Goal: Task Accomplishment & Management: Complete application form

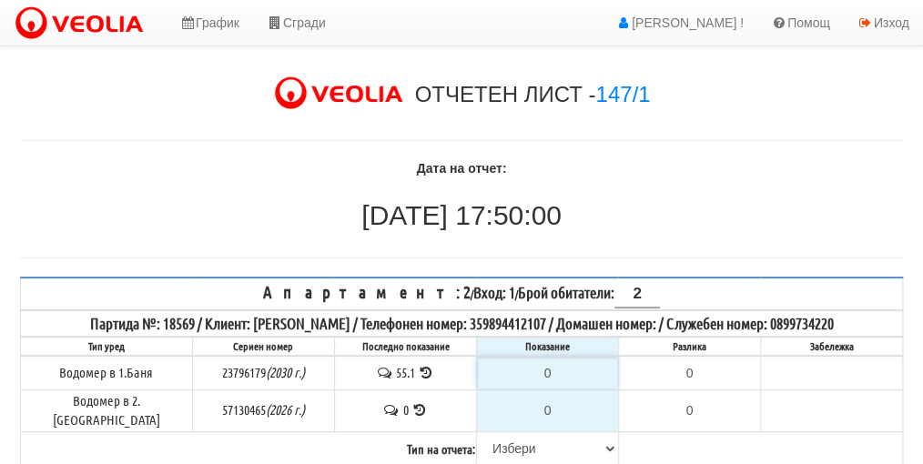
click at [550, 369] on input "0" at bounding box center [547, 373] width 139 height 31
type input "5"
type input "-50.100"
type input "56"
type input "0.900"
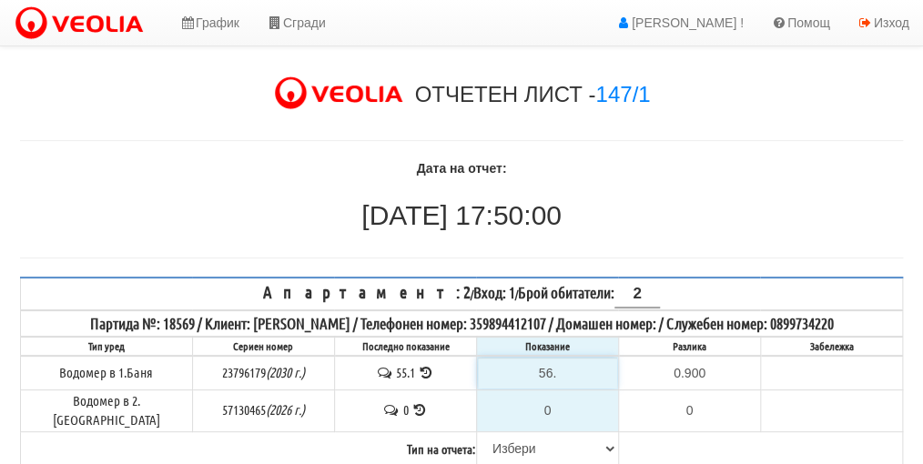
type input "56.5"
type input "1.4"
type input "56.5"
click at [511, 436] on select "[PERSON_NAME] Телефон Бележка Неосигурен достъп Самоотчет Служебно Дистанционен" at bounding box center [547, 448] width 139 height 31
select select "89c75930-9bfd-e511-80be-8d5a1dced85a"
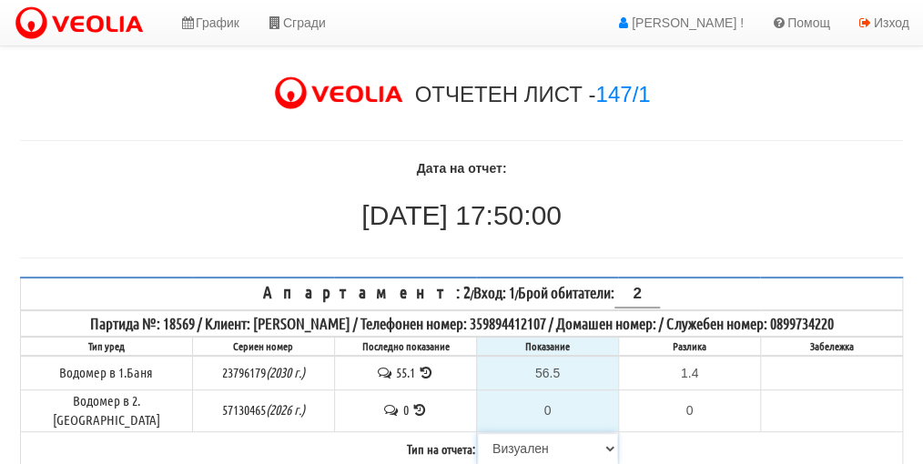
click at [478, 433] on select "[PERSON_NAME] Телефон Бележка Неосигурен достъп Самоотчет Служебно Дистанционен" at bounding box center [547, 448] width 139 height 31
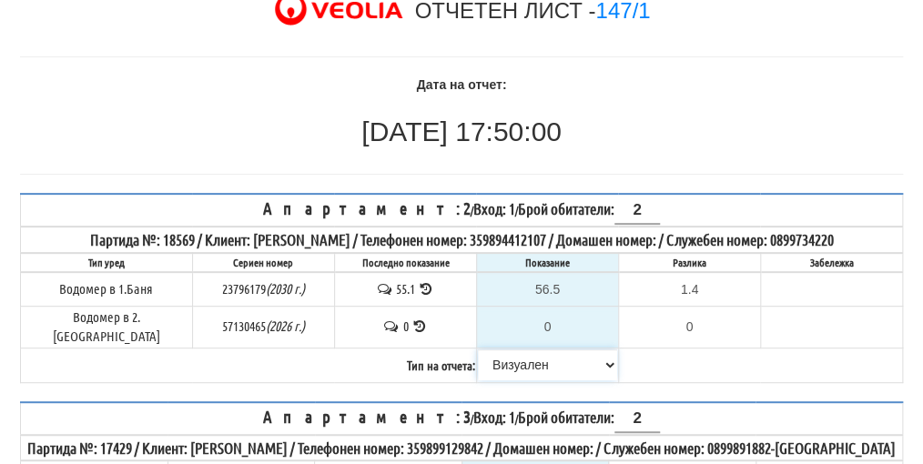
scroll to position [182, 0]
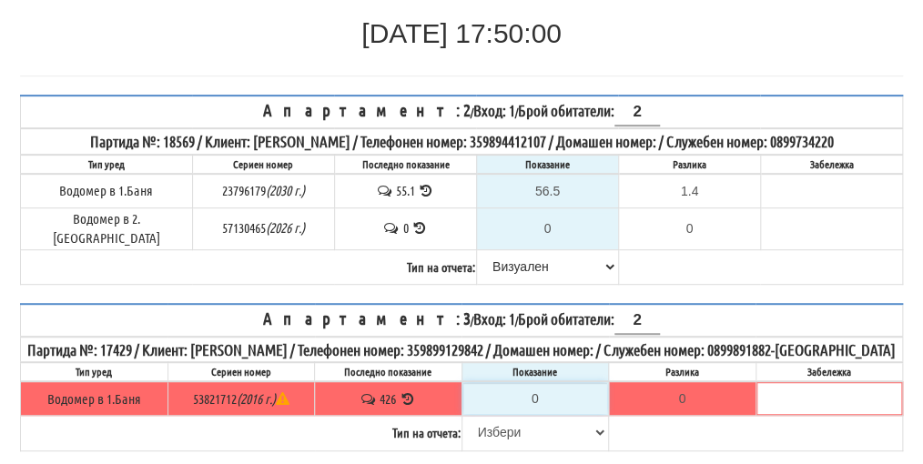
click at [543, 413] on input "0" at bounding box center [535, 398] width 145 height 31
type input "4"
type input "-422.000"
type input "42"
type input "-384.000"
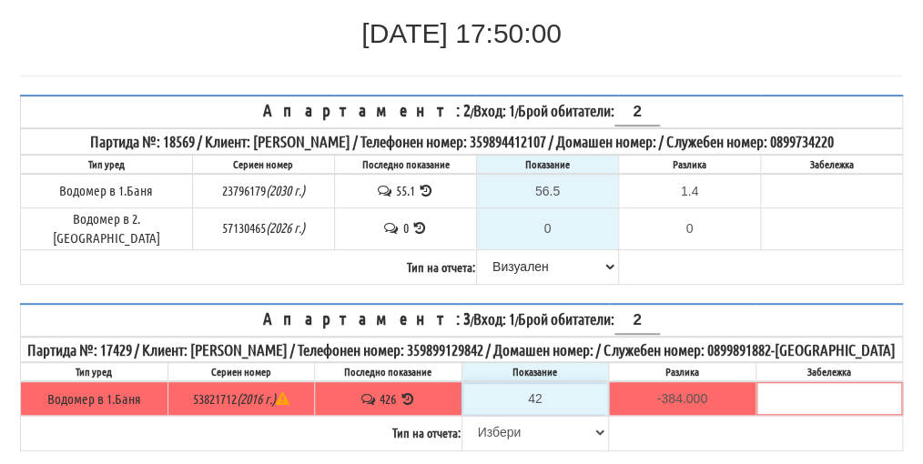
type input "426"
type input "0.000"
type input "42"
type input "-384.000"
type input "428"
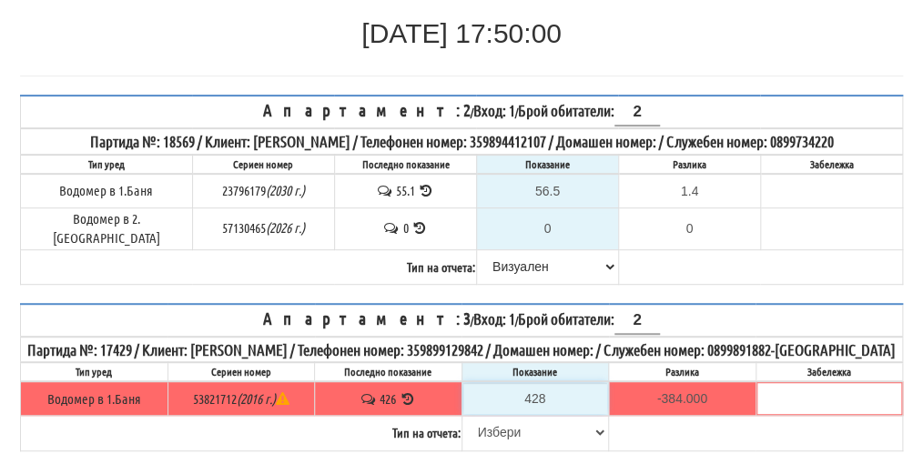
type input "2.000"
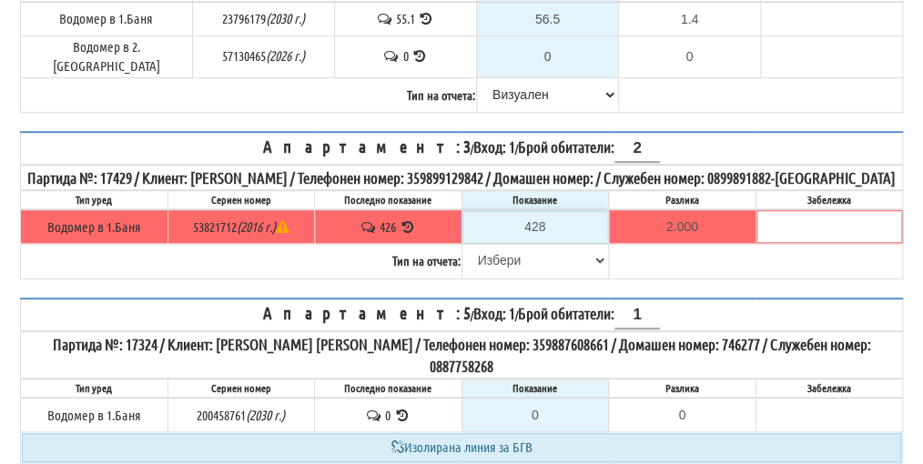
scroll to position [364, 0]
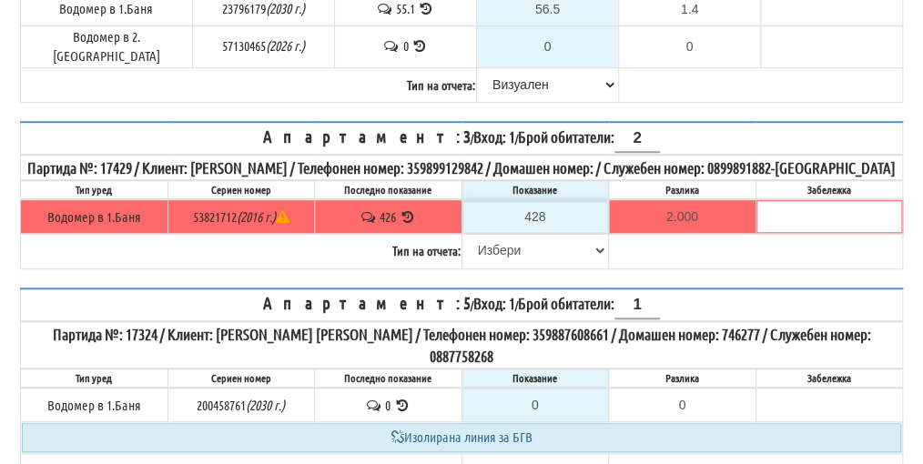
type input "428"
click at [515, 264] on select "[PERSON_NAME] Телефон Бележка Неосигурен достъп Самоотчет Служебно Дистанционен" at bounding box center [535, 250] width 145 height 31
click at [463, 243] on select "[PERSON_NAME] Телефон Бележка Неосигурен достъп Самоотчет Служебно Дистанционен" at bounding box center [535, 250] width 145 height 31
click at [531, 261] on select "[PERSON_NAME] Телефон Бележка Неосигурен достъп Самоотчет Служебно Дистанционен" at bounding box center [535, 250] width 145 height 31
select select "8bc75930-9bfd-e511-80be-8d5a1dced85a"
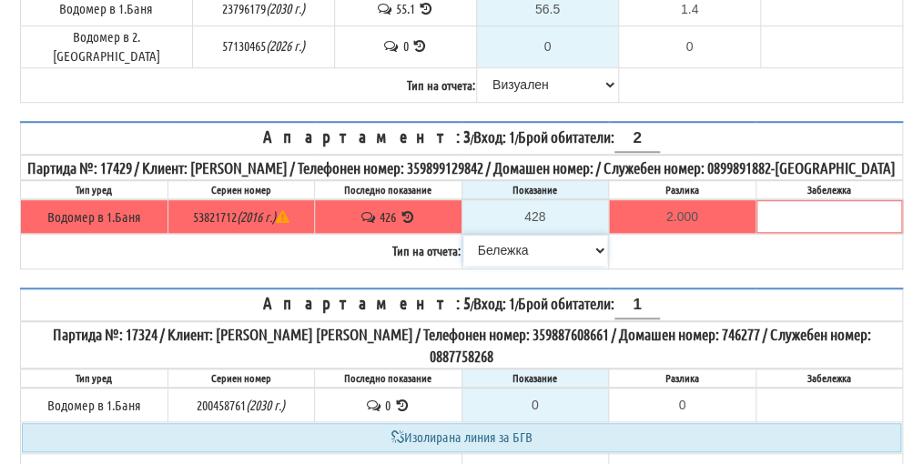
click at [463, 243] on select "[PERSON_NAME] Телефон Бележка Неосигурен достъп Самоотчет Служебно Дистанционен" at bounding box center [535, 250] width 145 height 31
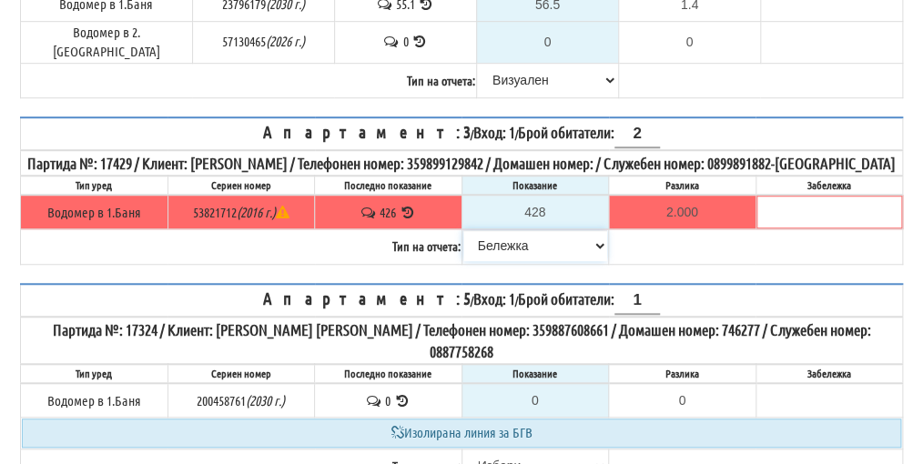
scroll to position [455, 0]
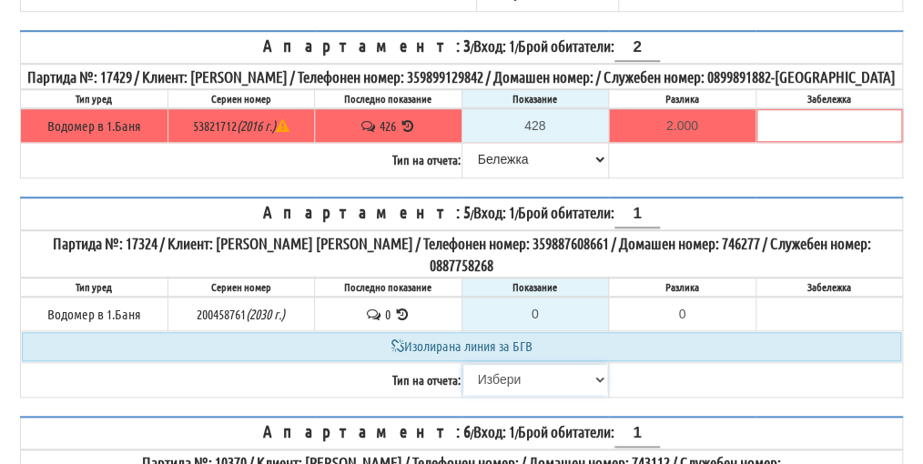
click at [502, 388] on select "[PERSON_NAME] Телефон Бележка Неосигурен достъп Самоотчет Служебно Дистанционен" at bounding box center [535, 379] width 145 height 31
select select "89c75930-9bfd-e511-80be-8d5a1dced85a"
click at [463, 368] on select "[PERSON_NAME] Телефон Бележка Неосигурен достъп Самоотчет Служебно Дистанционен" at bounding box center [535, 379] width 145 height 31
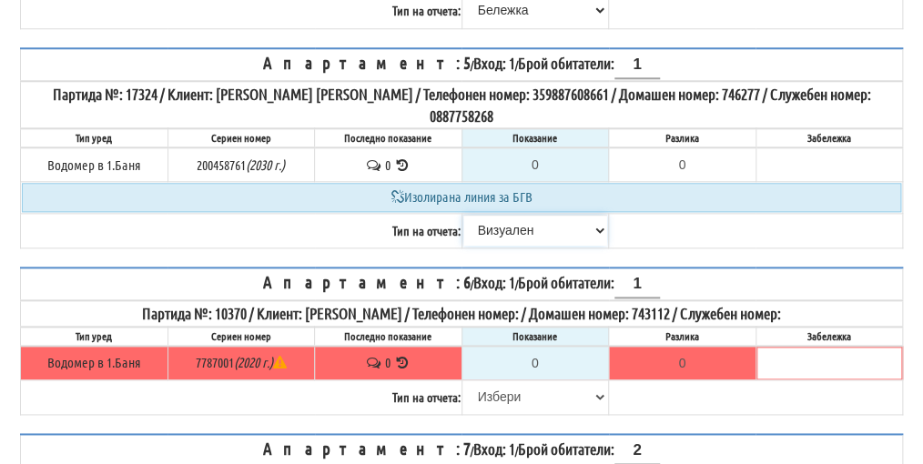
scroll to position [637, 0]
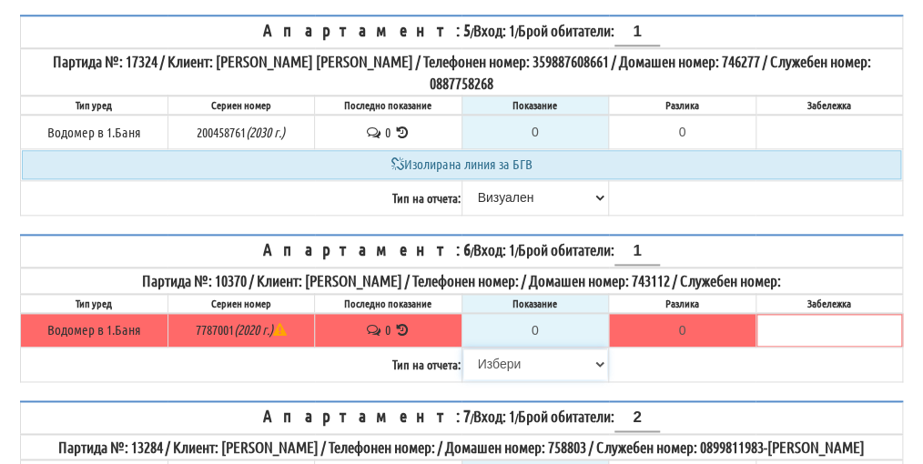
drag, startPoint x: 502, startPoint y: 368, endPoint x: 509, endPoint y: 360, distance: 9.7
click at [503, 368] on select "[PERSON_NAME] Телефон Бележка Неосигурен достъп Самоотчет Служебно Дистанционен" at bounding box center [535, 363] width 145 height 31
select select "89c75930-9bfd-e511-80be-8d5a1dced85a"
click at [463, 349] on select "[PERSON_NAME] Телефон Бележка Неосигурен достъп Самоотчет Служебно Дистанционен" at bounding box center [535, 363] width 145 height 31
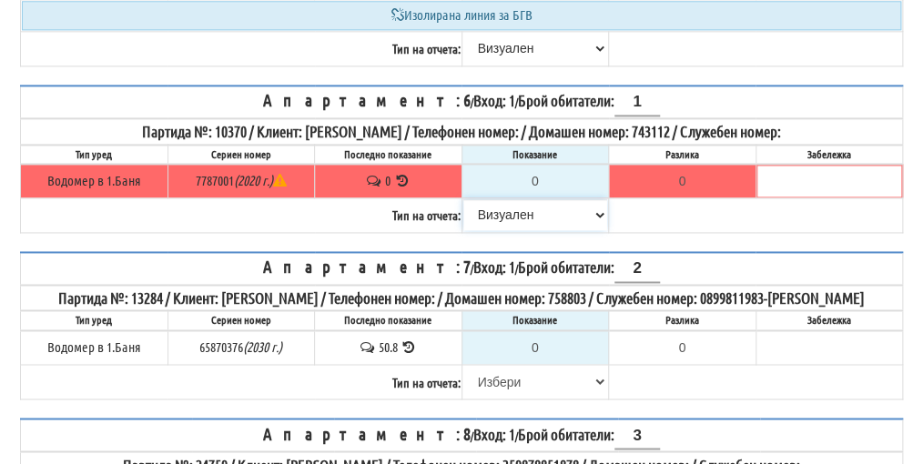
scroll to position [819, 0]
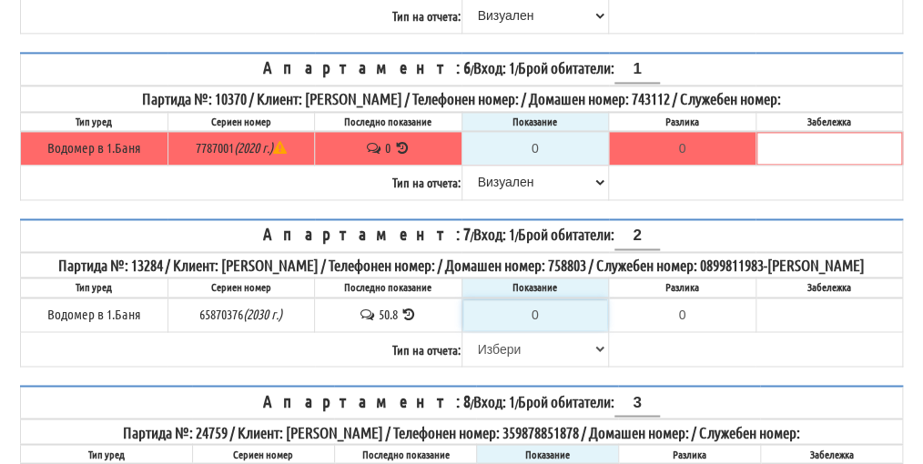
click at [552, 330] on input "0" at bounding box center [535, 314] width 145 height 31
type input "5"
type input "-45.800"
type input "51"
type input "0.200"
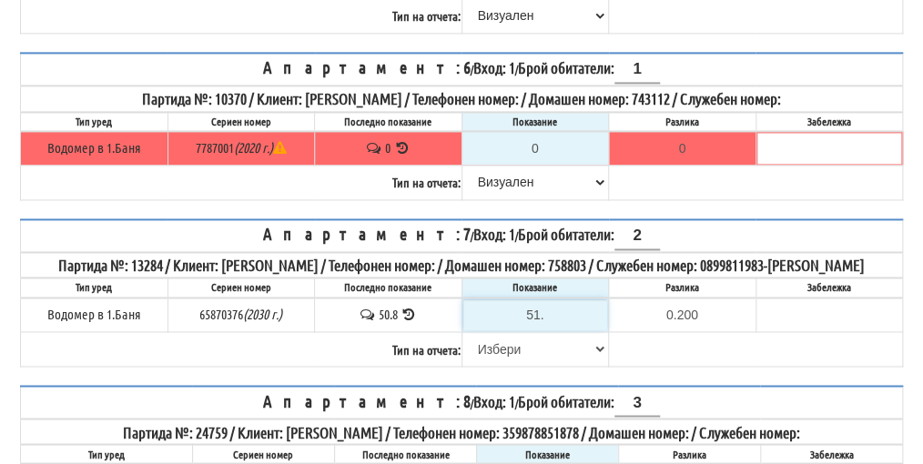
type input "51.3"
type input "0.5"
type input "51.3"
click at [520, 364] on select "[PERSON_NAME] Телефон Бележка Неосигурен достъп Самоотчет Служебно Дистанционен" at bounding box center [535, 348] width 145 height 31
select select "89c75930-9bfd-e511-80be-8d5a1dced85a"
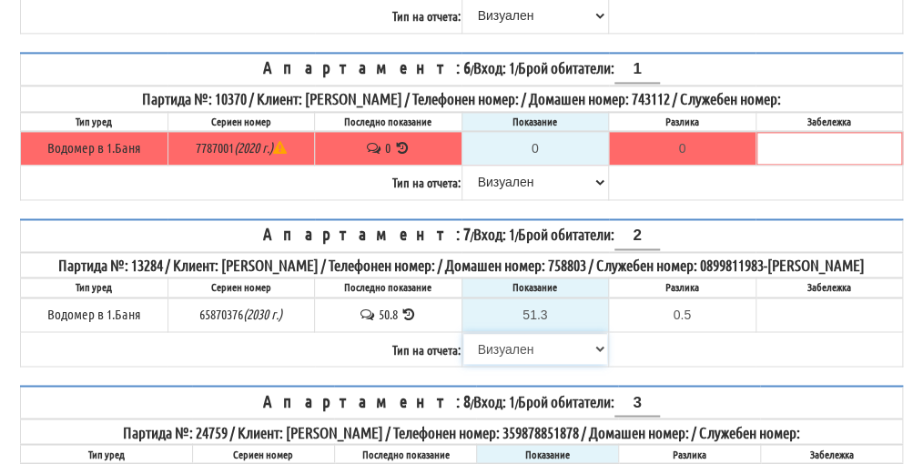
click at [463, 352] on select "[PERSON_NAME] Телефон Бележка Неосигурен достъп Самоотчет Служебно Дистанционен" at bounding box center [535, 348] width 145 height 31
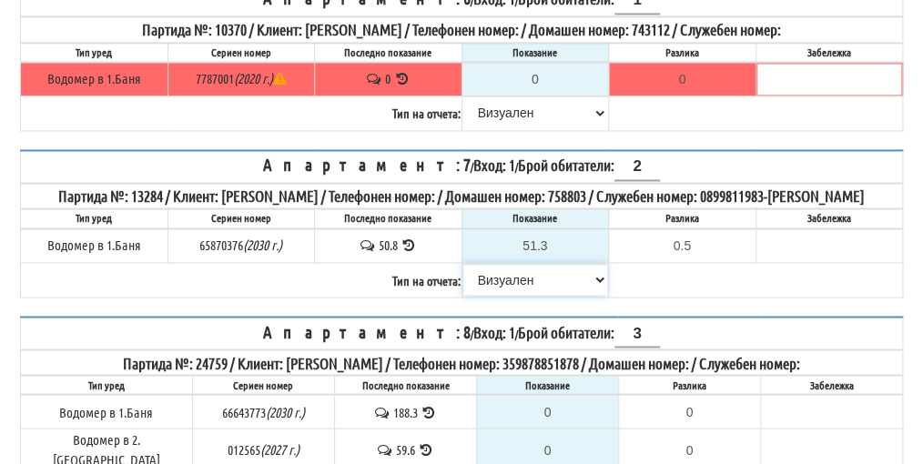
scroll to position [1001, 0]
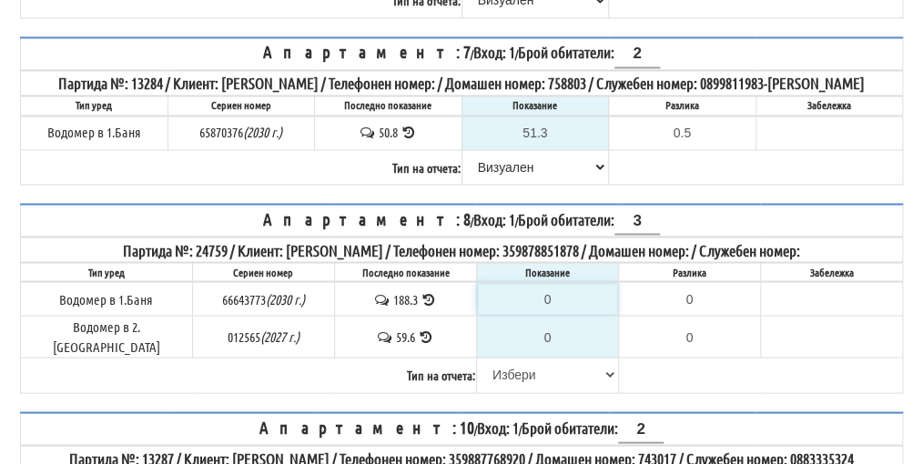
click at [569, 314] on input "0" at bounding box center [547, 298] width 139 height 31
type input "1"
type input "-187.300"
type input "19"
type input "-169.300"
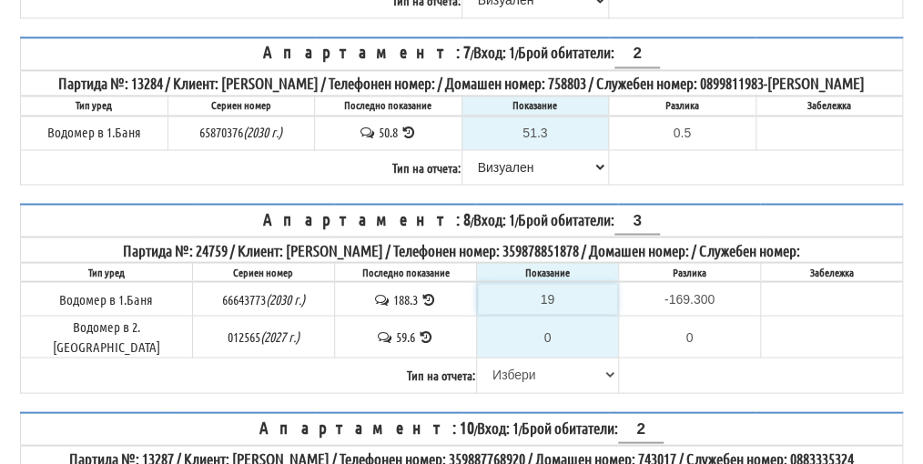
type input "192"
type input "3.700"
type input "192"
click at [539, 347] on input "0" at bounding box center [547, 336] width 139 height 31
type input "6"
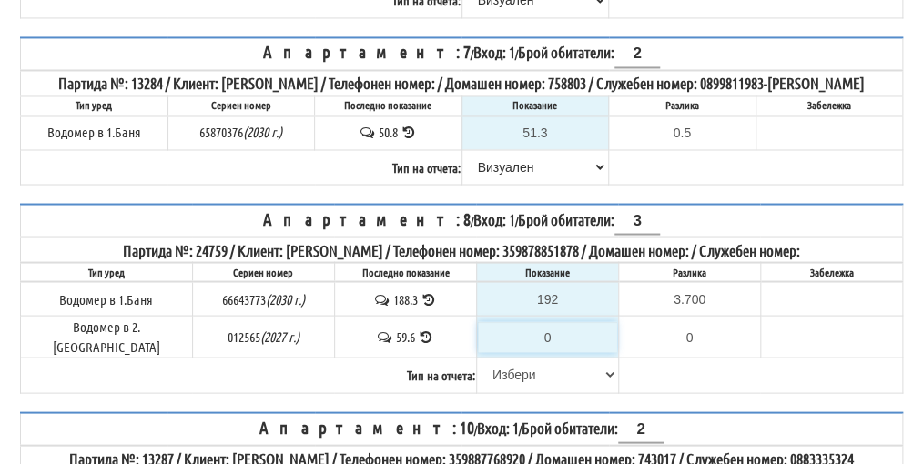
type input "-53.600"
type input "60"
type input "0.400"
type input "60"
click at [510, 382] on select "[PERSON_NAME] Телефон Бележка Неосигурен достъп Самоотчет Служебно Дистанционен" at bounding box center [547, 373] width 139 height 31
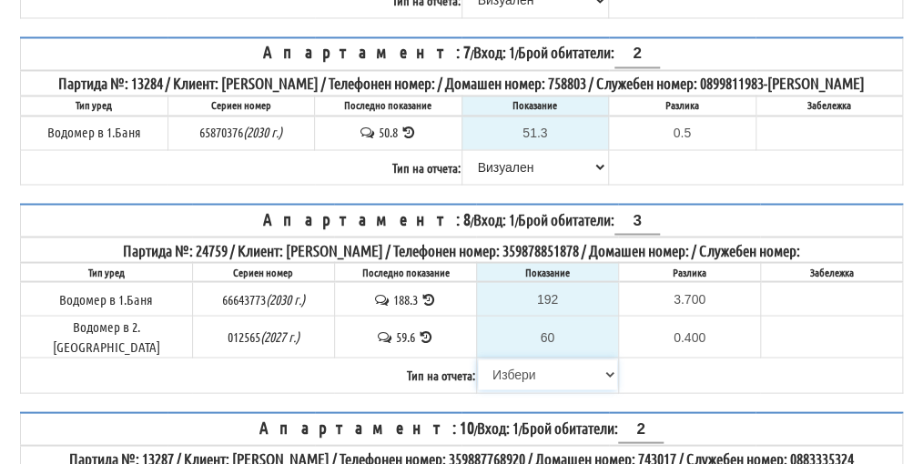
select select "89c75930-9bfd-e511-80be-8d5a1dced85a"
click at [478, 367] on select "[PERSON_NAME] Телефон Бележка Неосигурен достъп Самоотчет Служебно Дистанционен" at bounding box center [547, 373] width 139 height 31
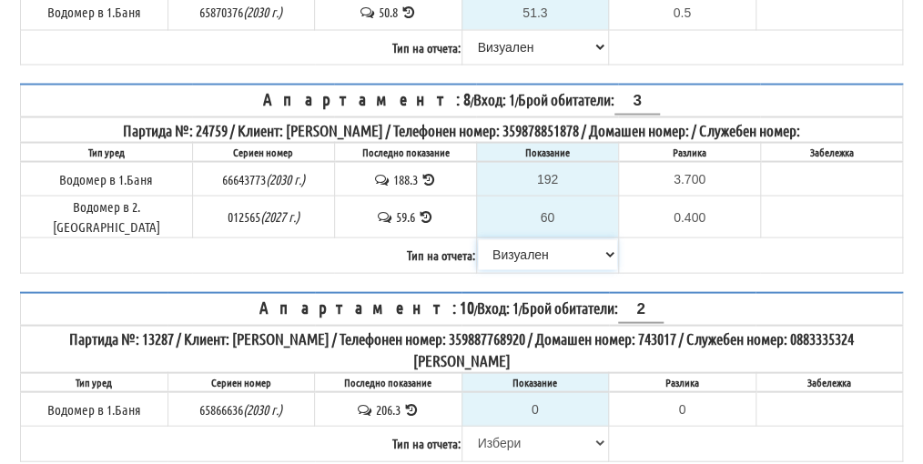
scroll to position [1183, 0]
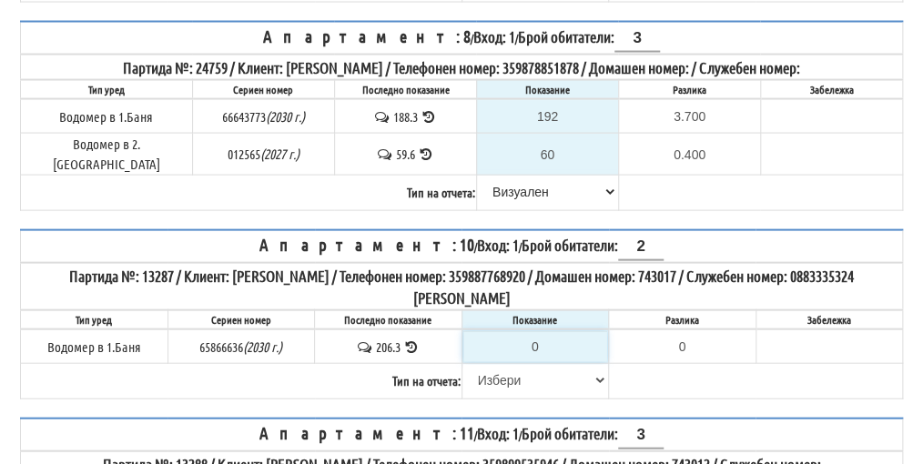
click at [550, 346] on input "0" at bounding box center [535, 346] width 145 height 31
type input "2"
type input "-204.300"
type input "20"
type input "-186.300"
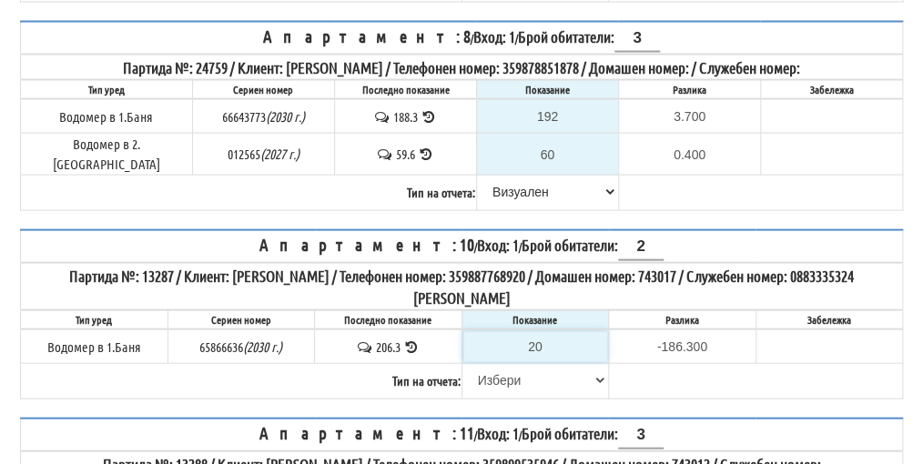
type input "208"
type input "1.700"
type input "208"
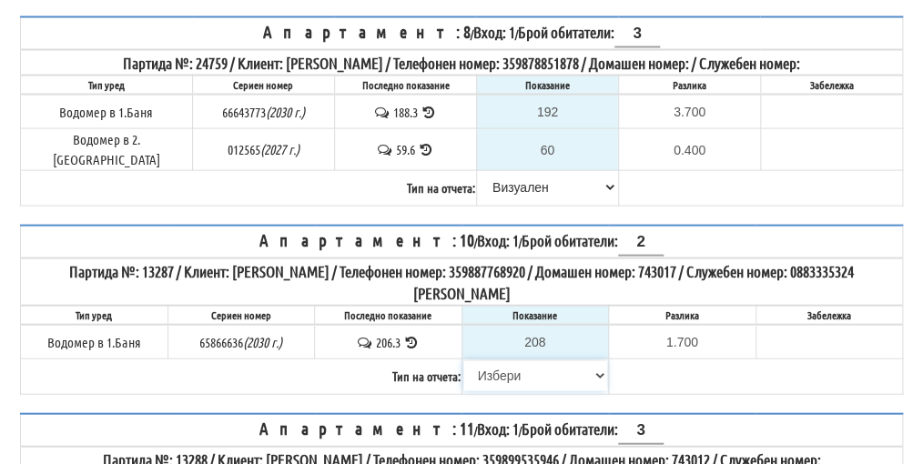
scroll to position [1274, 0]
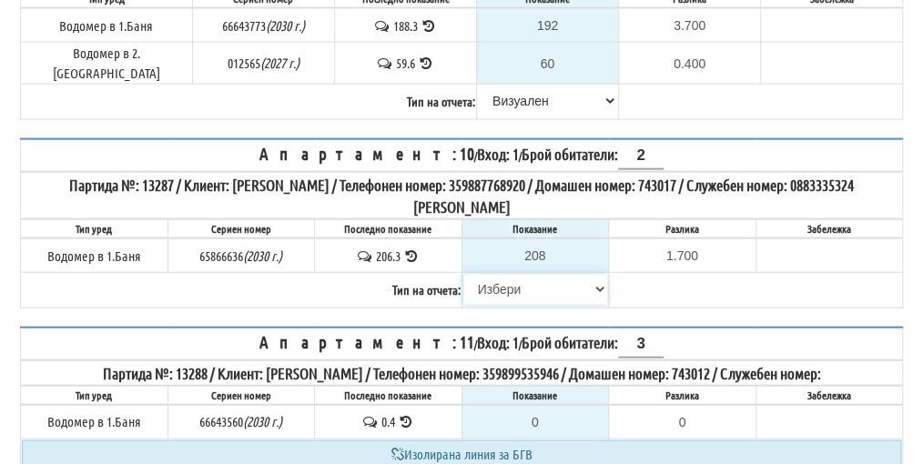
click at [497, 297] on select "[PERSON_NAME] Телефон Бележка Неосигурен достъп Самоотчет Служебно Дистанционен" at bounding box center [535, 289] width 145 height 31
select select "8ac75930-9bfd-e511-80be-8d5a1dced85a"
click at [463, 279] on select "[PERSON_NAME] Телефон Бележка Неосигурен достъп Самоотчет Служебно Дистанционен" at bounding box center [535, 289] width 145 height 31
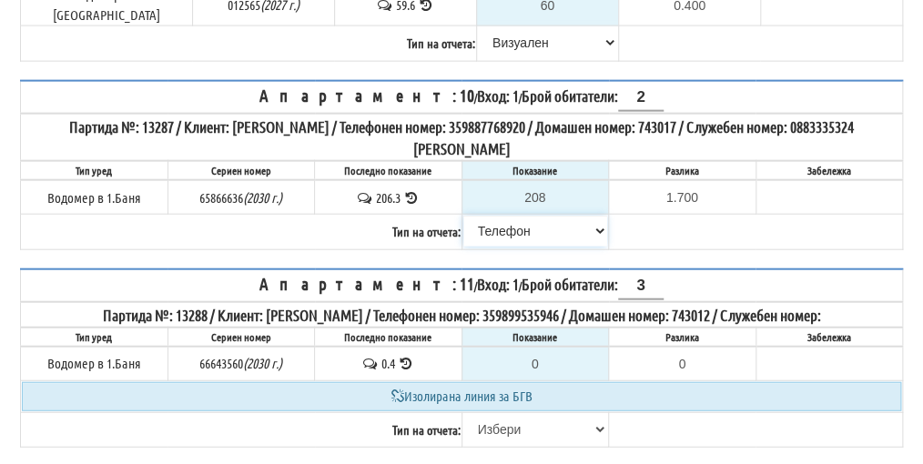
scroll to position [1365, 0]
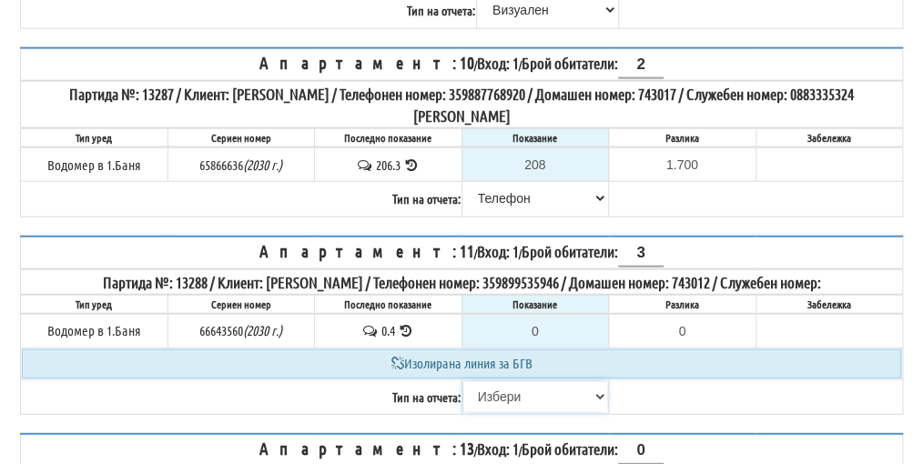
click at [500, 402] on select "[PERSON_NAME] Телефон Бележка Неосигурен достъп Самоотчет Служебно Дистанционен" at bounding box center [535, 396] width 145 height 31
select select "8cc75930-9bfd-e511-80be-8d5a1dced85a"
click at [463, 382] on select "[PERSON_NAME] Телефон Бележка Неосигурен достъп Самоотчет Служебно Дистанционен" at bounding box center [535, 396] width 145 height 31
type input "0.4"
type input "0.0"
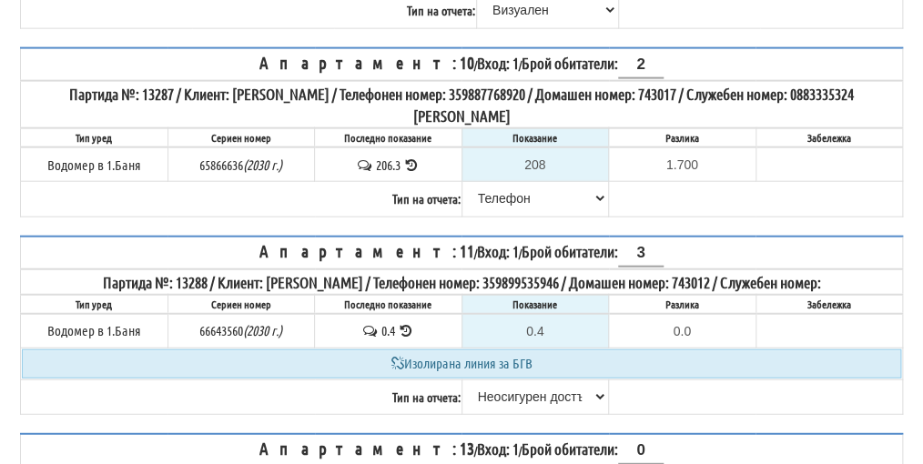
click at [508, 414] on td "[PERSON_NAME] Телефон Бележка Неосигурен достъп Самоотчет Служебно Дистанционен" at bounding box center [534, 396] width 147 height 35
click at [508, 401] on select "[PERSON_NAME] Телефон Бележка Неосигурен достъп Самоотчет Служебно Дистанционен" at bounding box center [535, 396] width 145 height 31
select select "89c75930-9bfd-e511-80be-8d5a1dced85a"
click at [463, 382] on select "[PERSON_NAME] Телефон Бележка Неосигурен достъп Самоотчет Служебно Дистанционен" at bounding box center [535, 396] width 145 height 31
click at [523, 273] on th "Партида №: 13288 / Клиент: [PERSON_NAME] / Телефонен номер: 359899535946 / Дома…" at bounding box center [462, 281] width 882 height 25
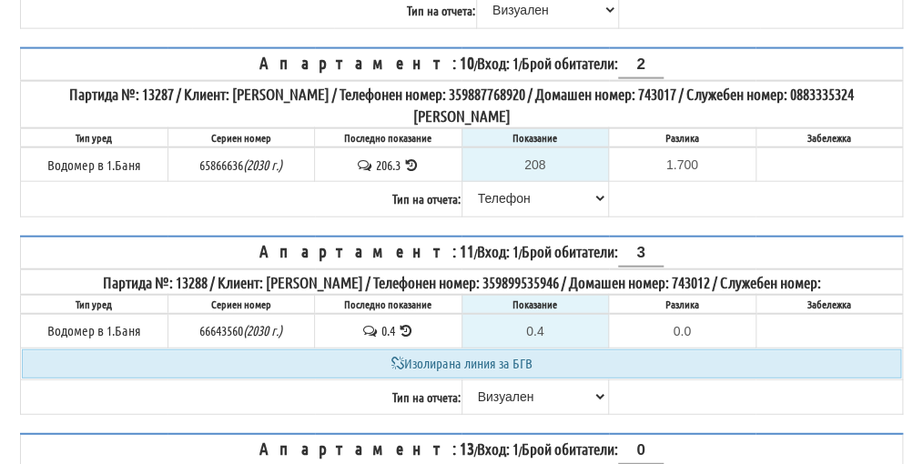
scroll to position [1547, 0]
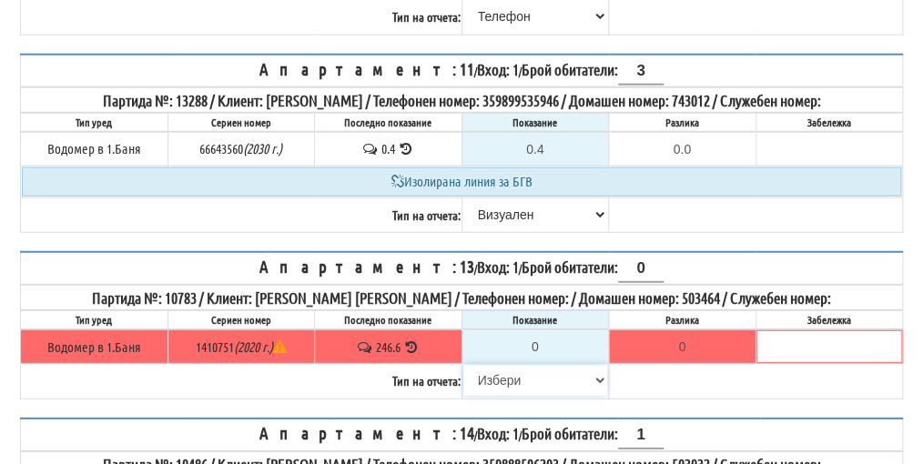
click at [502, 378] on select "[PERSON_NAME] Телефон Бележка Неосигурен достъп Самоотчет Служебно Дистанционен" at bounding box center [535, 380] width 145 height 31
select select "8cc75930-9bfd-e511-80be-8d5a1dced85a"
click at [463, 365] on select "[PERSON_NAME] Телефон Бележка Неосигурен достъп Самоотчет Служебно Дистанционен" at bounding box center [535, 380] width 145 height 31
type input "246.6"
type input "0.0"
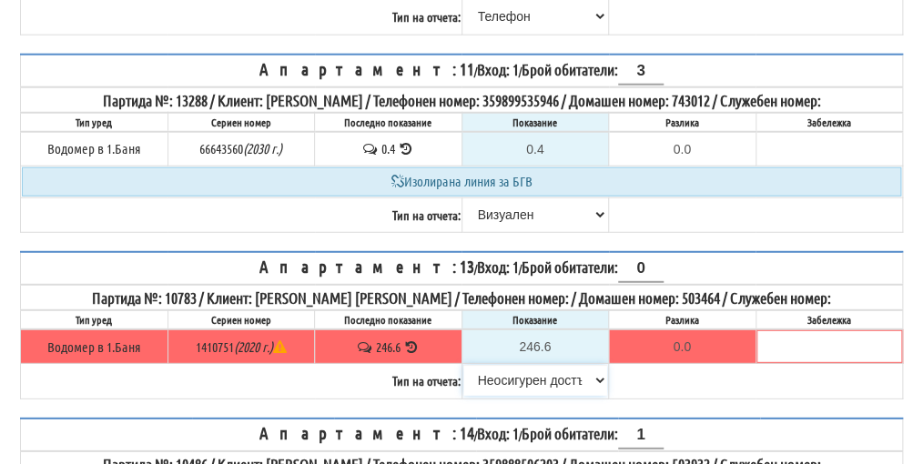
click at [503, 385] on select "[PERSON_NAME] Телефон Бележка Неосигурен достъп Самоотчет Служебно Дистанционен" at bounding box center [535, 380] width 145 height 31
select select "89c75930-9bfd-e511-80be-8d5a1dced85a"
click at [463, 365] on select "[PERSON_NAME] Телефон Бележка Неосигурен достъп Самоотчет Служебно Дистанционен" at bounding box center [535, 380] width 145 height 31
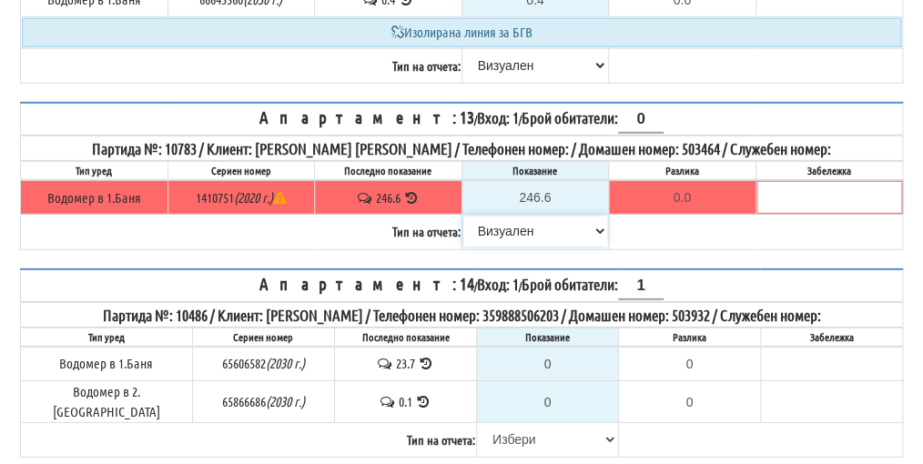
scroll to position [1729, 0]
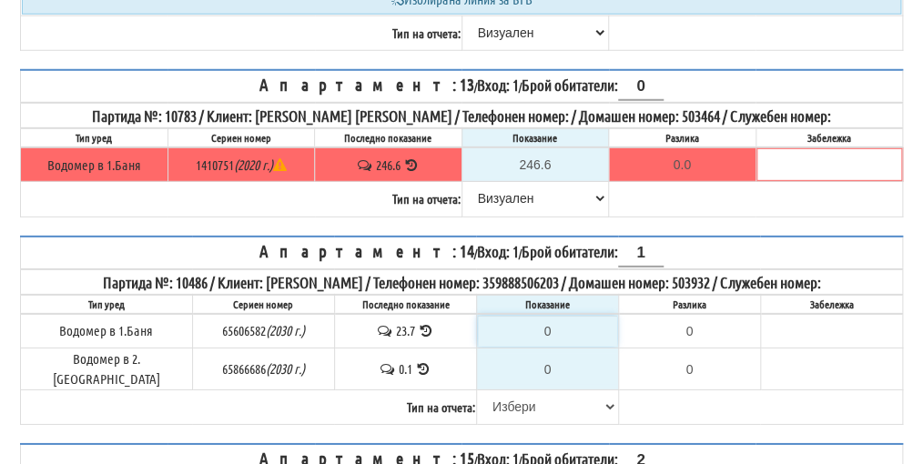
click at [545, 327] on input "0" at bounding box center [547, 331] width 139 height 31
type input "2"
type input "-21.700"
type input "23"
type input "-0.700"
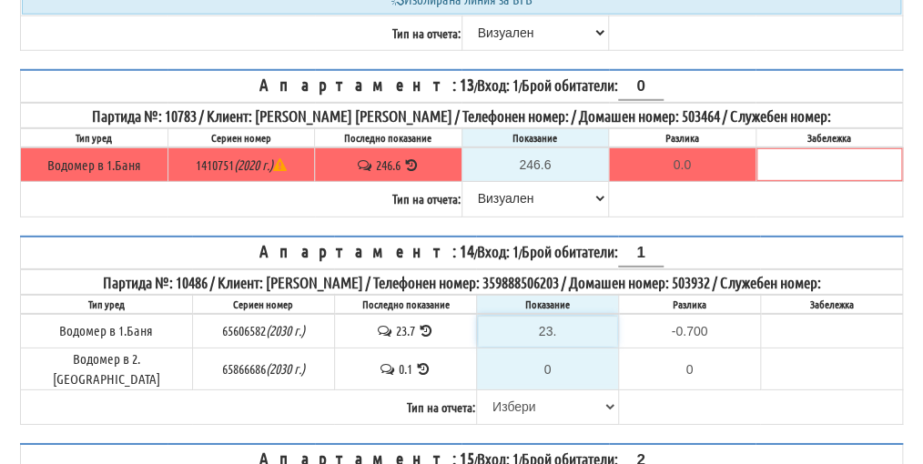
type input "23.9"
type input "0.2"
type input "23.9"
click at [548, 356] on input "0" at bounding box center [547, 369] width 139 height 31
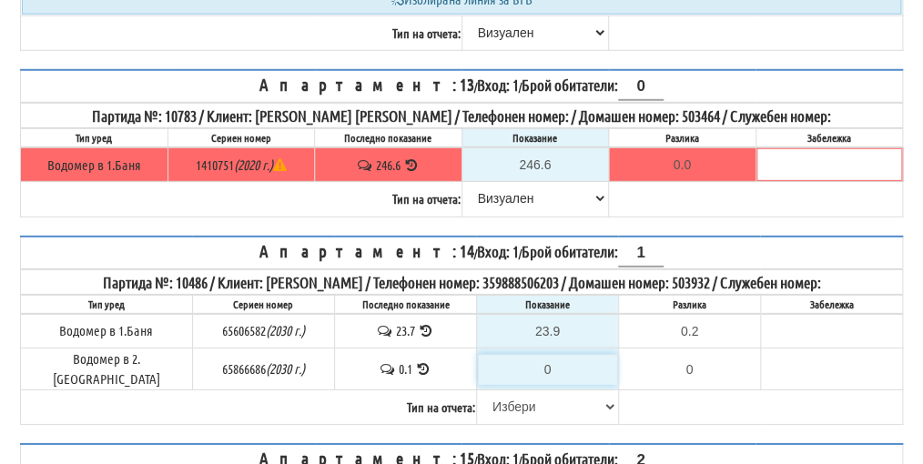
type input "-0.100"
type input "0.1"
type input "0.0"
type input "0.1"
click at [510, 392] on select "[PERSON_NAME] Телефон Бележка Неосигурен достъп Самоотчет Служебно Дистанционен" at bounding box center [547, 406] width 139 height 31
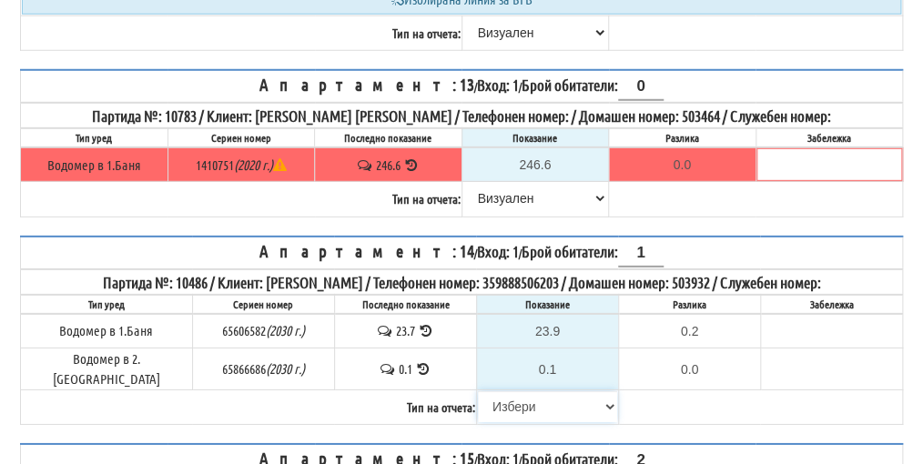
select select "89c75930-9bfd-e511-80be-8d5a1dced85a"
click at [478, 391] on select "[PERSON_NAME] Телефон Бележка Неосигурен достъп Самоотчет Служебно Дистанционен" at bounding box center [547, 406] width 139 height 31
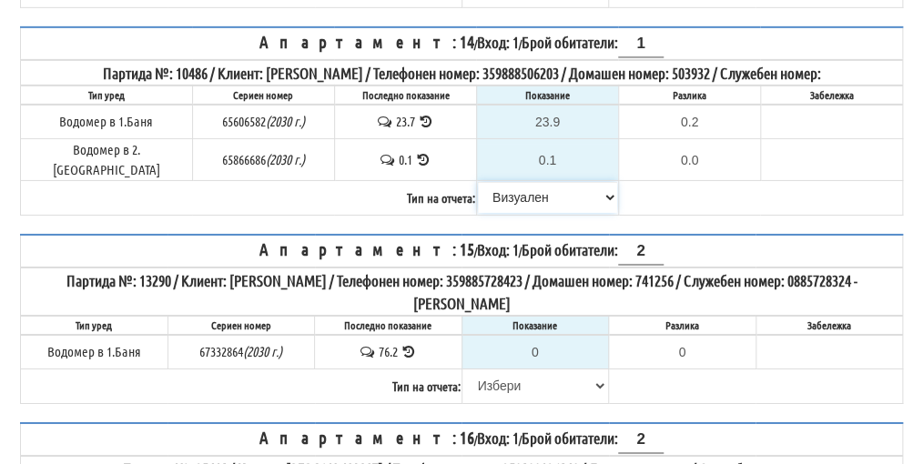
scroll to position [2002, 0]
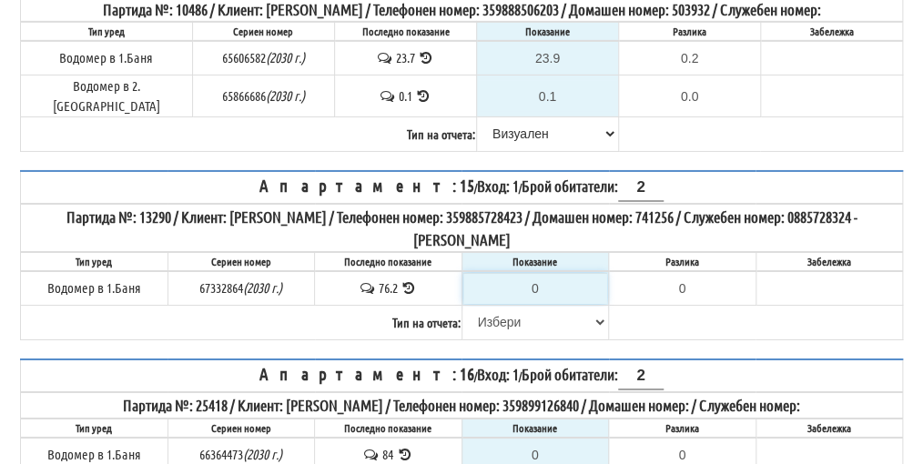
click at [548, 273] on input "0" at bounding box center [535, 288] width 145 height 31
type input "7"
type input "-69.200"
type input "76"
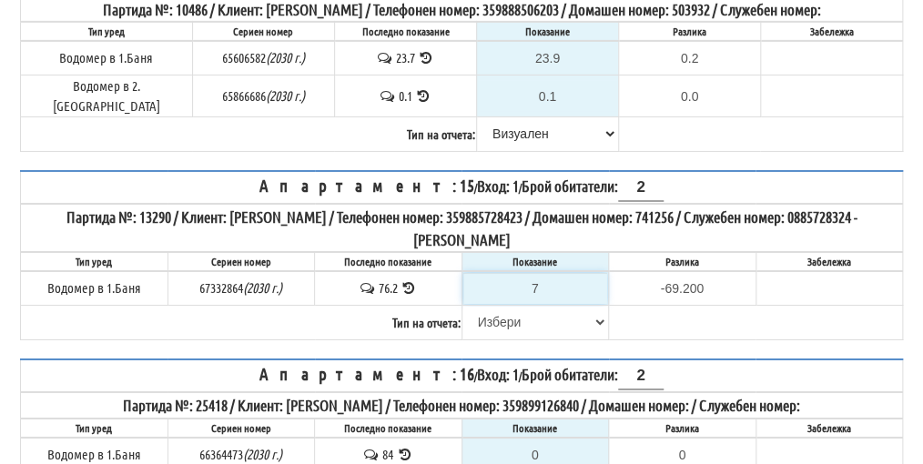
type input "-0.200"
type input "76.7"
type input "0.5"
type input "76.7"
click at [411, 281] on icon at bounding box center [408, 288] width 17 height 14
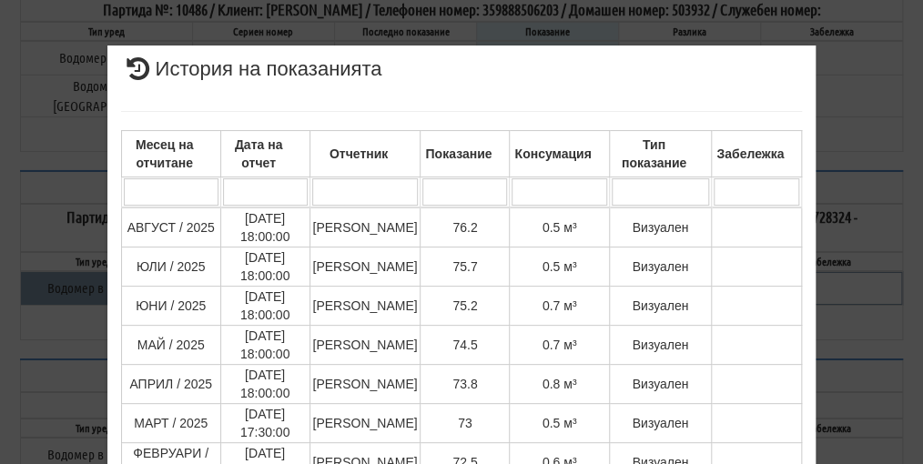
click at [881, 282] on div "× История на показанията Месец на отчитане Дата на отчет Отчетник Показание Кон…" at bounding box center [461, 448] width 883 height 897
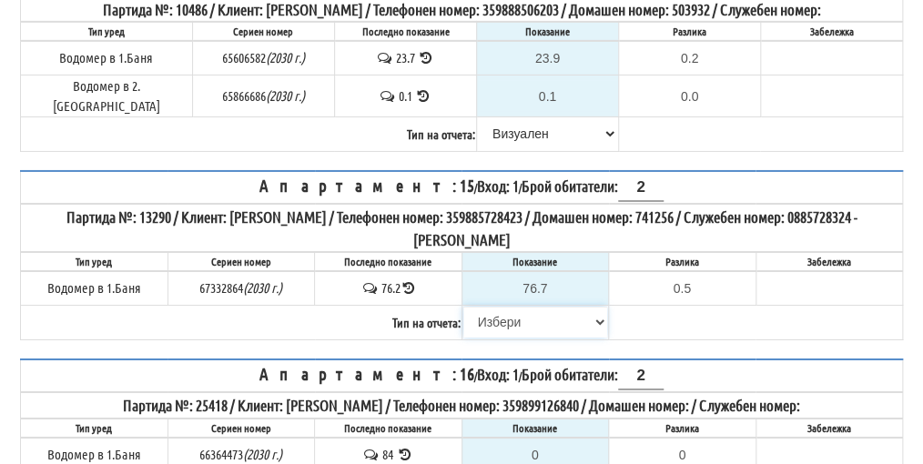
click at [495, 307] on select "[PERSON_NAME] Телефон Бележка Неосигурен достъп Самоотчет Служебно Дистанционен" at bounding box center [535, 322] width 145 height 31
select select "8ac75930-9bfd-e511-80be-8d5a1dced85a"
click at [463, 307] on select "[PERSON_NAME] Телефон Бележка Неосигурен достъп Самоотчет Служебно Дистанционен" at bounding box center [535, 322] width 145 height 31
click at [519, 206] on div "Партида №: 13290 / Клиент: [PERSON_NAME] / Телефонен номер: 359885728423 / Дома…" at bounding box center [461, 228] width 879 height 45
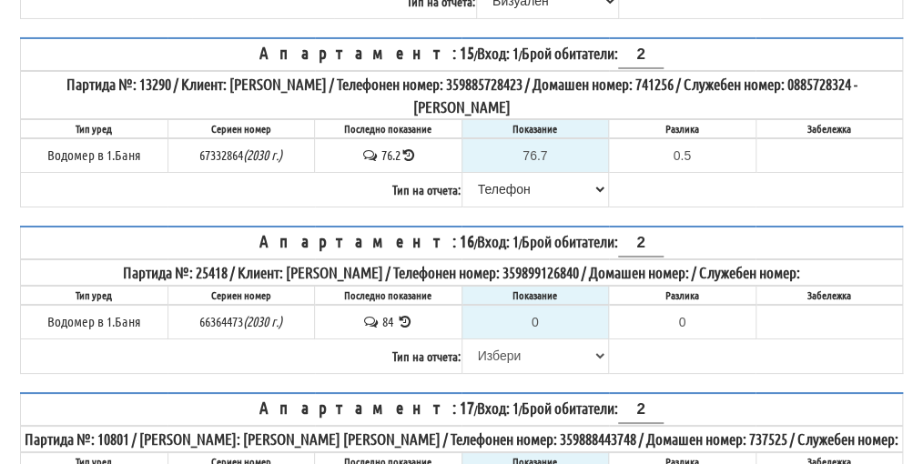
scroll to position [2184, 0]
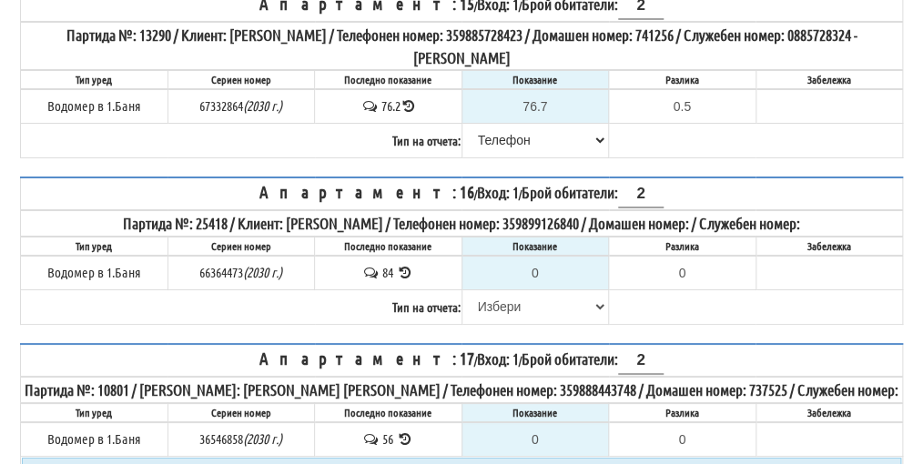
click at [408, 266] on icon at bounding box center [404, 273] width 17 height 14
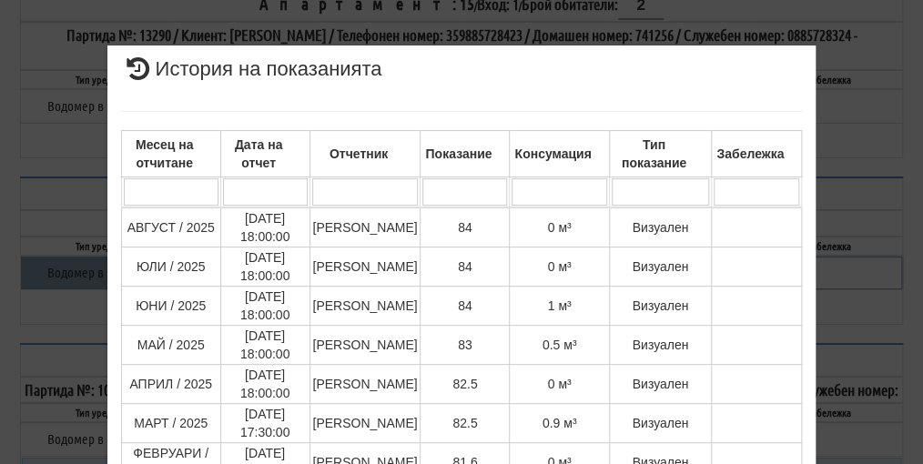
click at [875, 280] on div "× История на показанията Месец на отчитане Дата на отчет Отчетник Показание Кон…" at bounding box center [461, 448] width 883 height 897
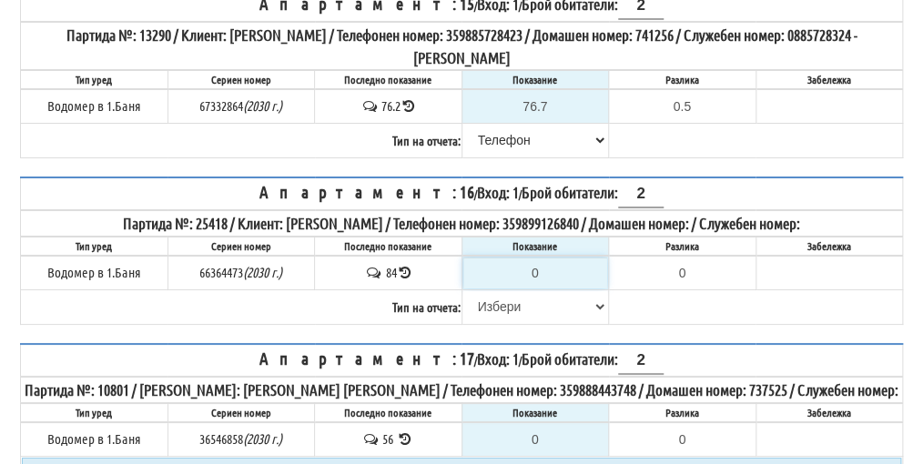
click at [553, 258] on input "0" at bounding box center [535, 273] width 145 height 31
type input "8"
type input "-76.000"
type input "84"
type input "0.000"
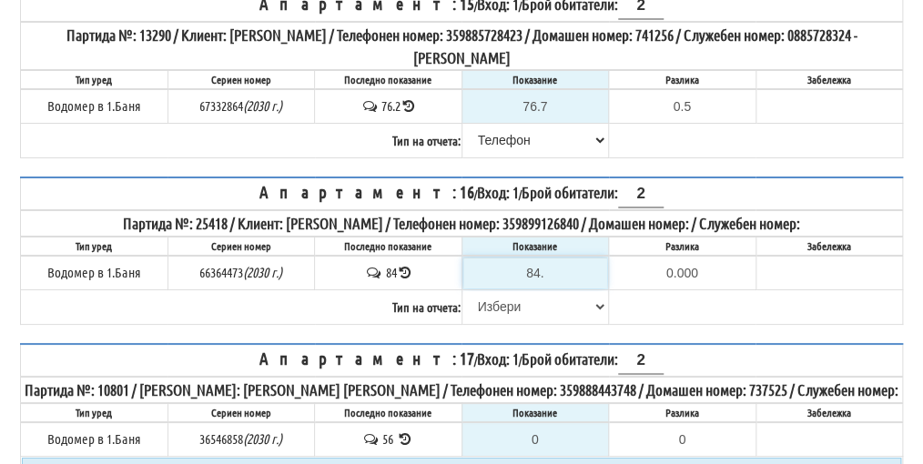
type input "84.3"
type input "0.300"
type input "84.3"
click at [501, 291] on select "[PERSON_NAME] Телефон Бележка Неосигурен достъп Самоотчет Служебно Дистанционен" at bounding box center [535, 306] width 145 height 31
select select "8ac75930-9bfd-e511-80be-8d5a1dced85a"
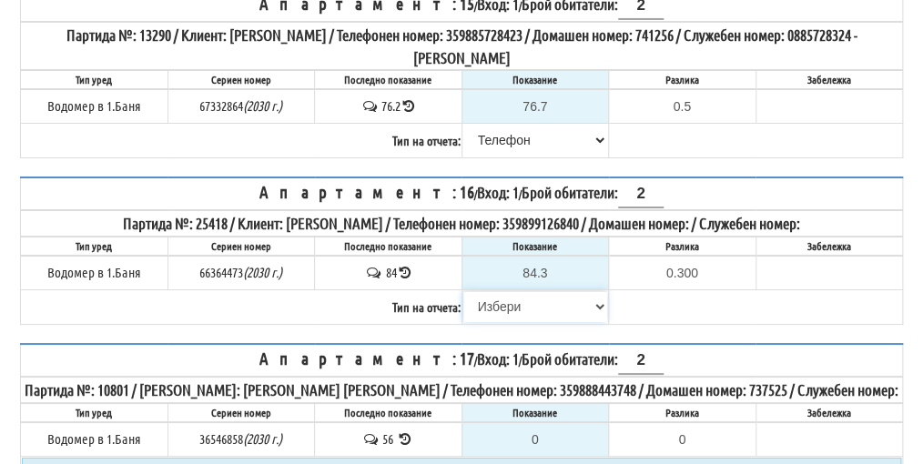
click at [463, 291] on select "[PERSON_NAME] Телефон Бележка Неосигурен достъп Самоотчет Служебно Дистанционен" at bounding box center [535, 306] width 145 height 31
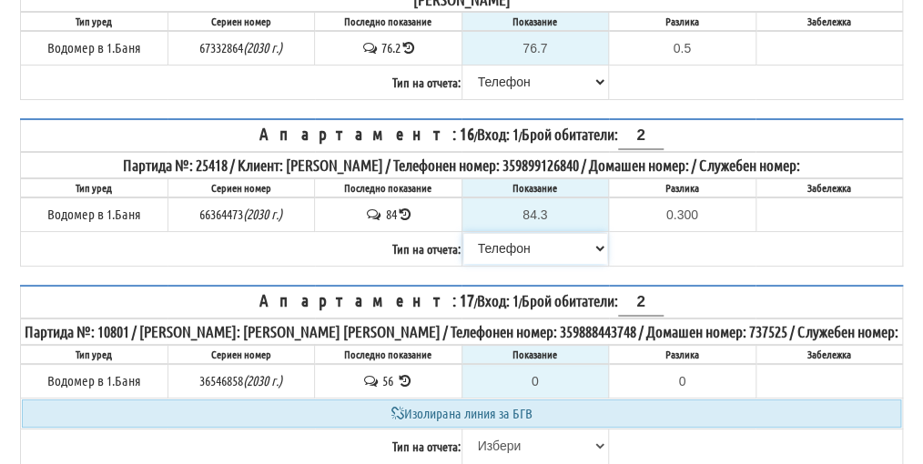
scroll to position [2275, 0]
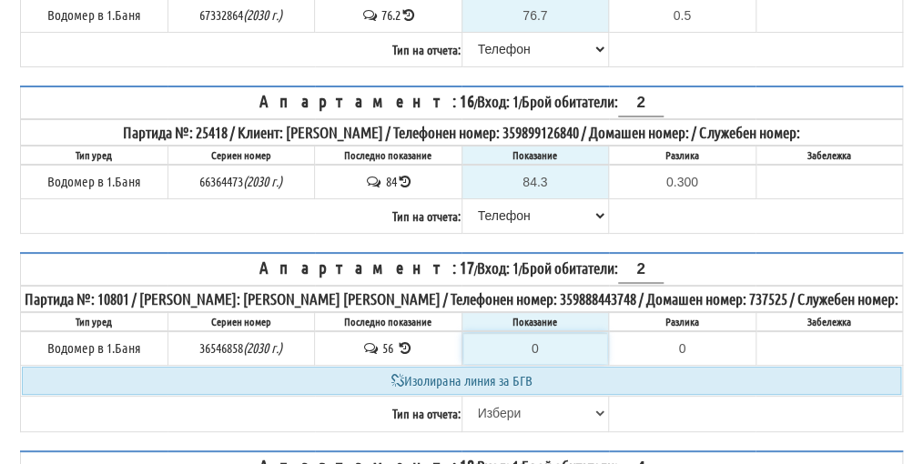
click at [550, 333] on input "0" at bounding box center [535, 348] width 145 height 31
type input "5"
type input "-51.000"
type input "56"
type input "0.000"
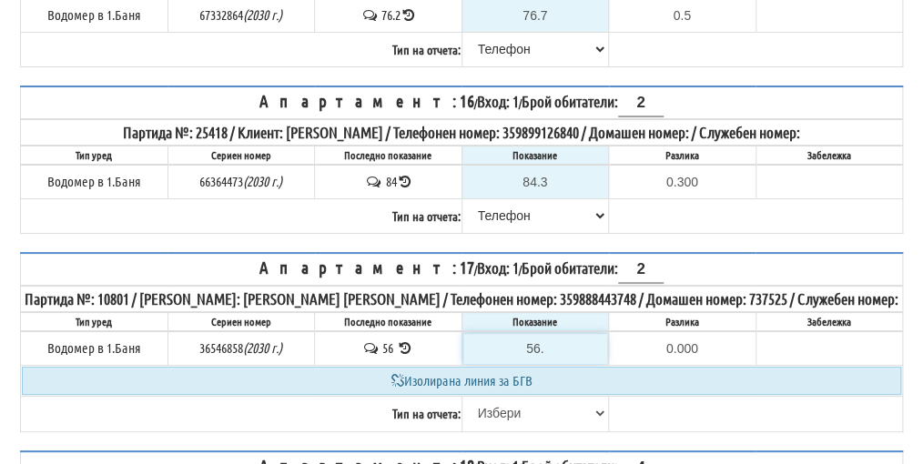
type input "56.4"
type input "0.400"
type input "56.4"
click at [516, 398] on select "[PERSON_NAME] Телефон Бележка Неосигурен достъп Самоотчет Служебно Дистанционен" at bounding box center [535, 413] width 145 height 31
select select "89c75930-9bfd-e511-80be-8d5a1dced85a"
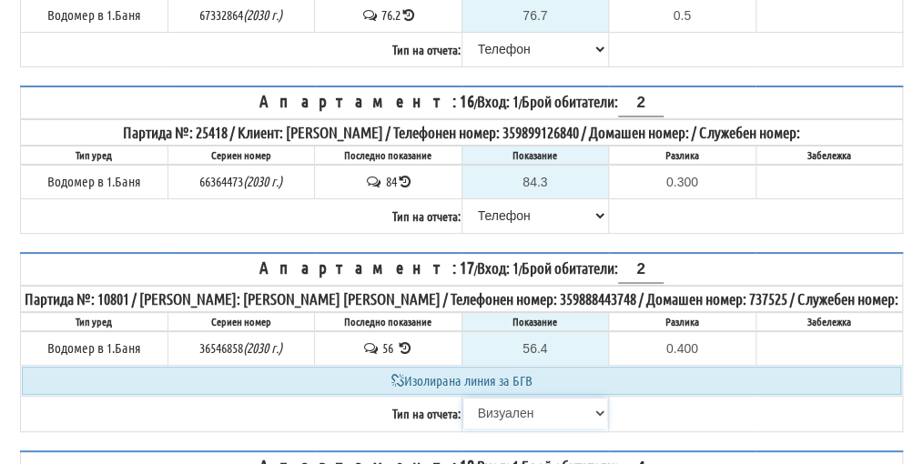
click at [463, 398] on select "[PERSON_NAME] Телефон Бележка Неосигурен достъп Самоотчет Служебно Дистанционен" at bounding box center [535, 413] width 145 height 31
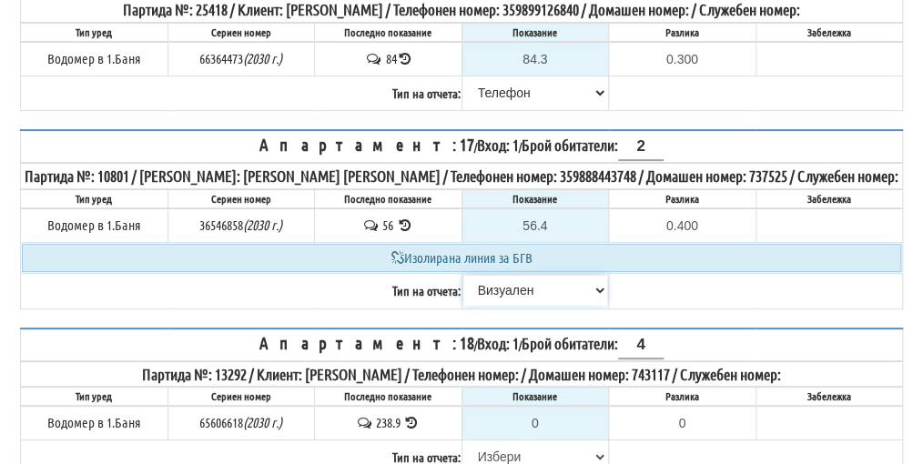
scroll to position [2366, 0]
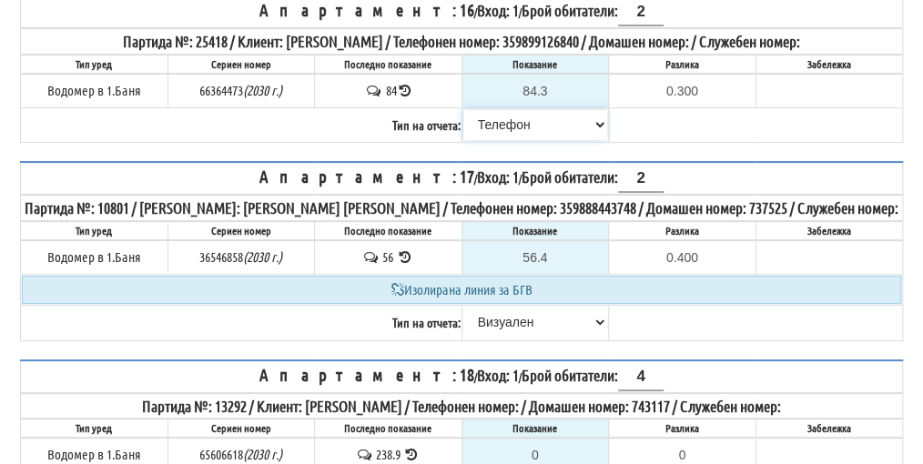
click at [510, 109] on select "[PERSON_NAME] Телефон Бележка Неосигурен достъп Самоотчет Служебно Дистанционен" at bounding box center [535, 124] width 145 height 31
select select "89c75930-9bfd-e511-80be-8d5a1dced85a"
click at [463, 109] on select "[PERSON_NAME] Телефон Бележка Неосигурен достъп Самоотчет Служебно Дистанционен" at bounding box center [535, 124] width 145 height 31
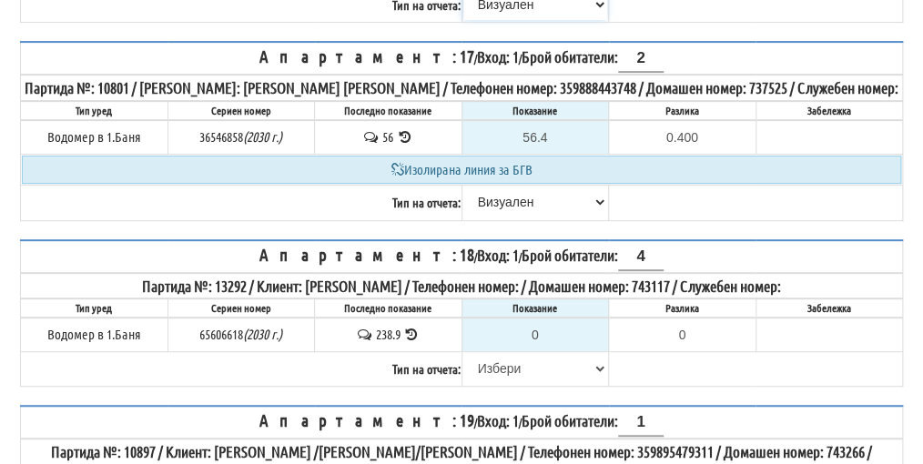
scroll to position [2548, 0]
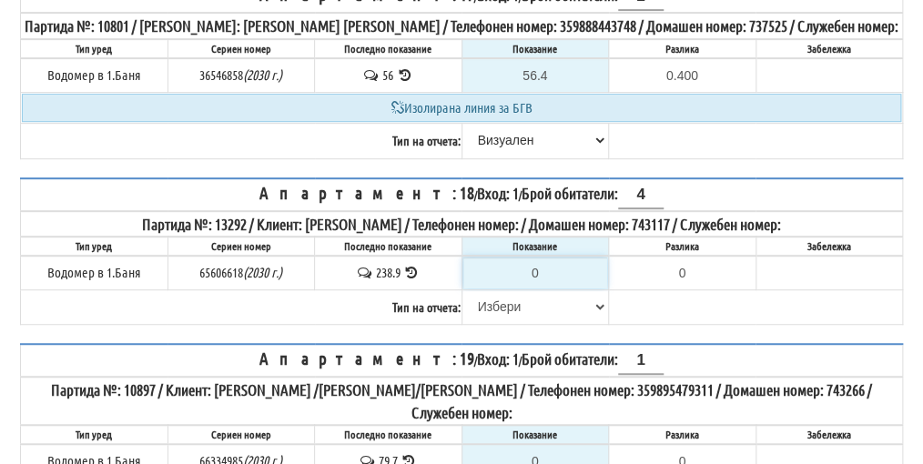
click at [546, 258] on input "0" at bounding box center [535, 273] width 145 height 31
type input "2"
type input "-236.900"
type input "24"
type input "-214.900"
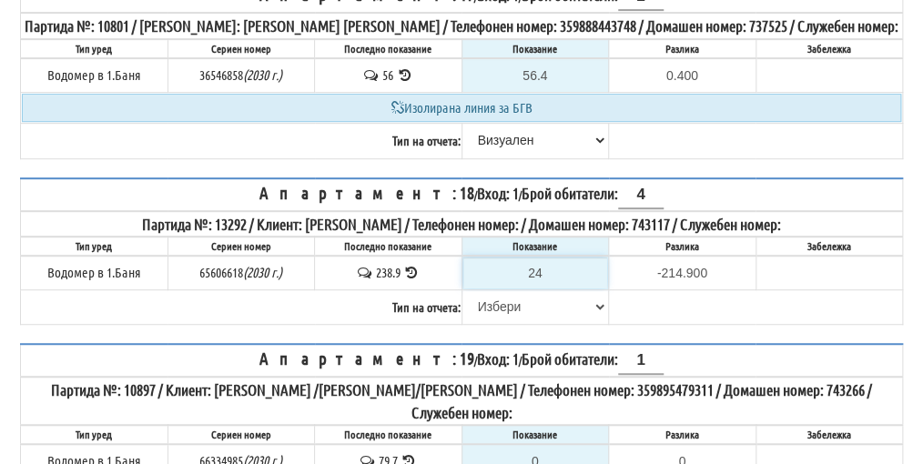
type input "242"
type input "3.100"
type input "242"
click at [492, 291] on select "[PERSON_NAME] Телефон Бележка Неосигурен достъп Самоотчет Служебно Дистанционен" at bounding box center [535, 306] width 145 height 31
select select "89c75930-9bfd-e511-80be-8d5a1dced85a"
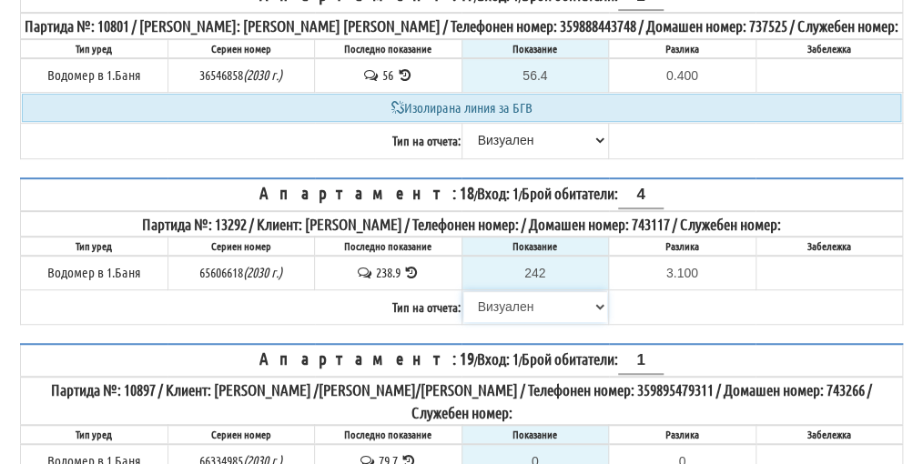
click at [463, 291] on select "[PERSON_NAME] Телефон Бележка Неосигурен достъп Самоотчет Служебно Дистанционен" at bounding box center [535, 306] width 145 height 31
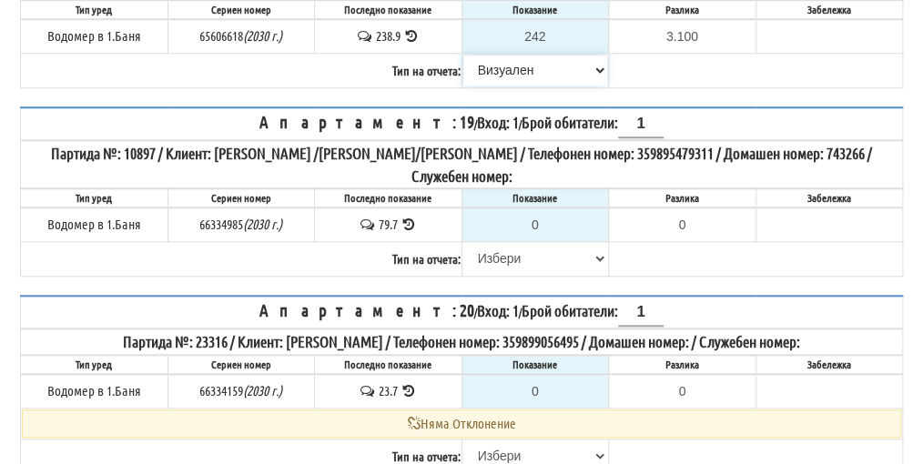
scroll to position [2821, 0]
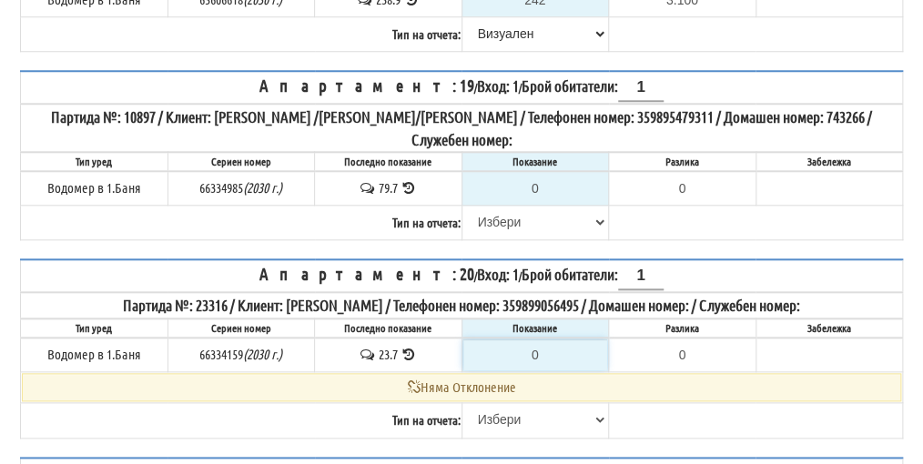
click at [553, 339] on input "0" at bounding box center [535, 354] width 145 height 31
type input "2"
type input "-21.700"
type input "24"
type input "0.300"
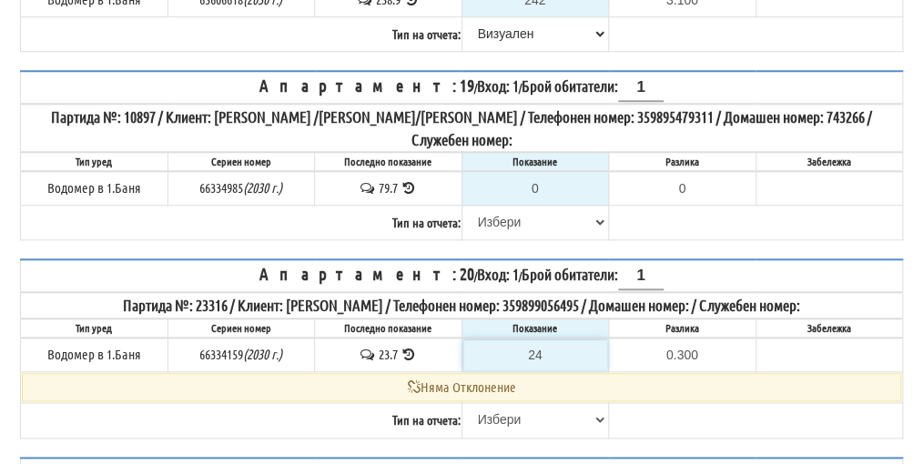
type input "24"
click at [486, 404] on select "[PERSON_NAME] Телефон Бележка Неосигурен достъп Самоотчет Служебно Дистанционен" at bounding box center [535, 419] width 145 height 31
click at [499, 404] on select "[PERSON_NAME] Телефон Бележка Неосигурен достъп Самоотчет Служебно Дистанционен" at bounding box center [535, 419] width 145 height 31
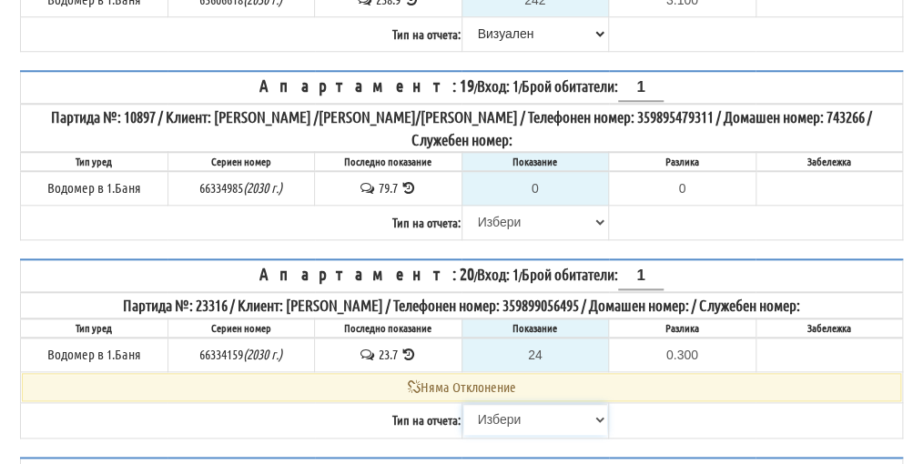
click at [510, 404] on select "[PERSON_NAME] Телефон Бележка Неосигурен достъп Самоотчет Служебно Дистанционен" at bounding box center [535, 419] width 145 height 31
select select "89c75930-9bfd-e511-80be-8d5a1dced85a"
click at [463, 404] on select "[PERSON_NAME] Телефон Бележка Неосигурен достъп Самоотчет Служебно Дистанционен" at bounding box center [535, 419] width 145 height 31
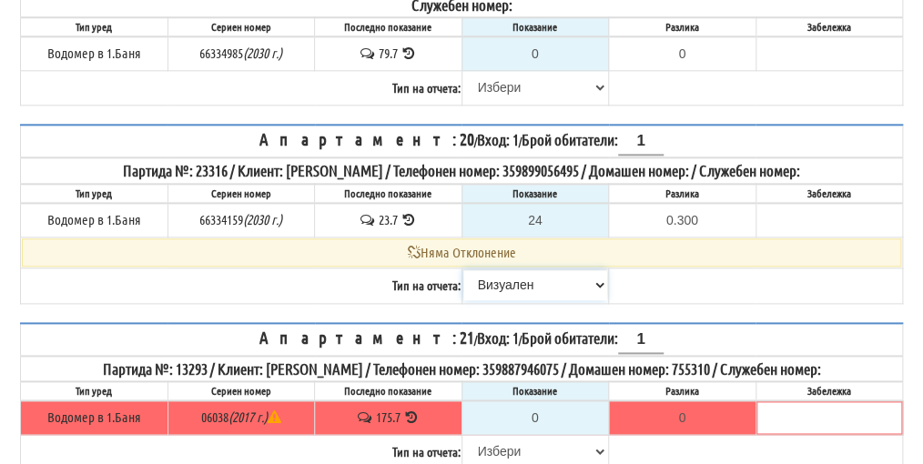
scroll to position [3003, 0]
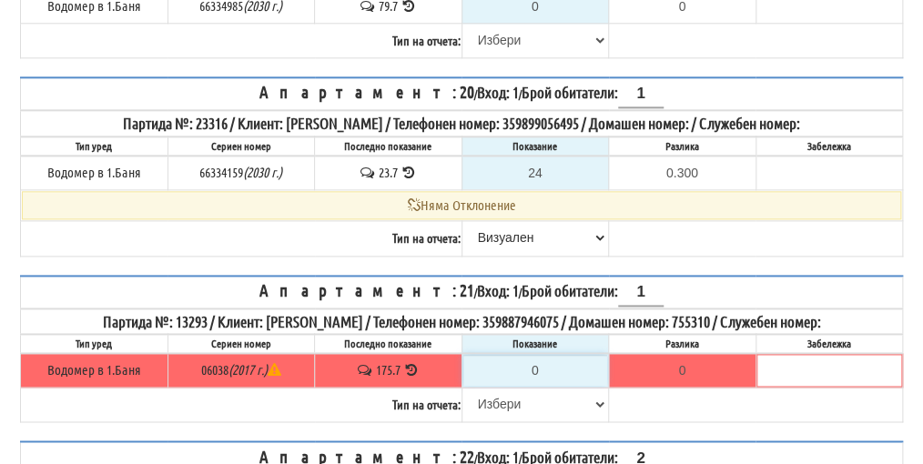
click at [548, 355] on input "0" at bounding box center [535, 370] width 145 height 31
type input "1"
type input "-174.700"
type input "17"
type input "-158.700"
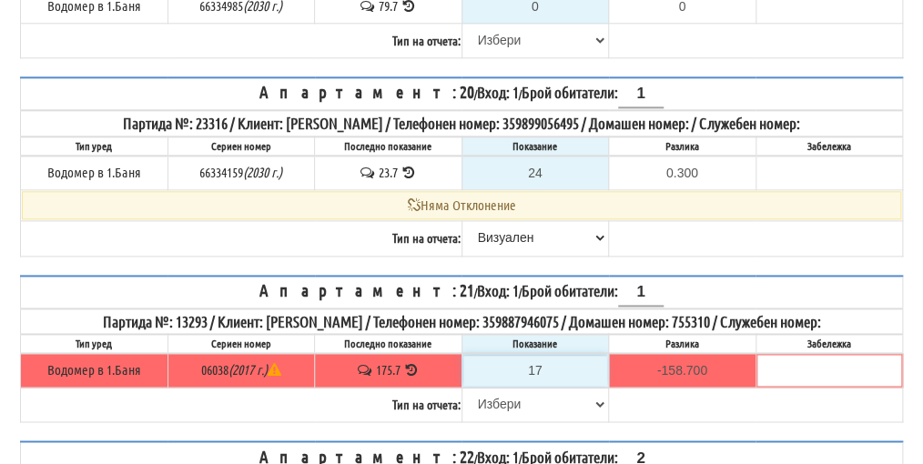
type input "175"
type input "-0.700"
type input "175.9"
type input "0.2"
type input "175.9"
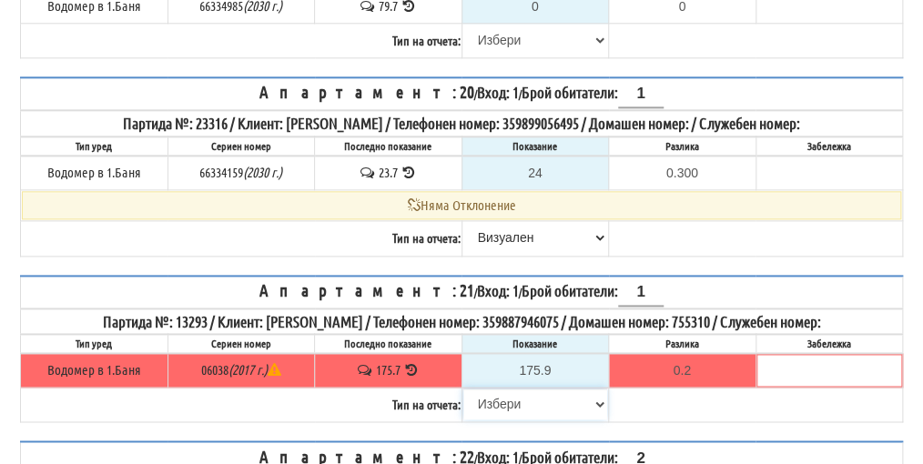
click at [500, 389] on select "[PERSON_NAME] Телефон Бележка Неосигурен достъп Самоотчет Служебно Дистанционен" at bounding box center [535, 404] width 145 height 31
select select "89c75930-9bfd-e511-80be-8d5a1dced85a"
click at [463, 389] on select "[PERSON_NAME] Телефон Бележка Неосигурен достъп Самоотчет Служебно Дистанционен" at bounding box center [535, 404] width 145 height 31
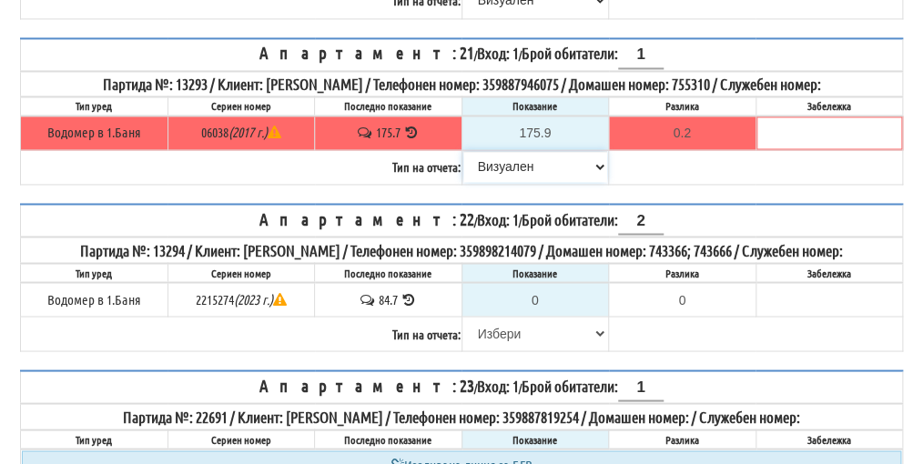
scroll to position [3276, 0]
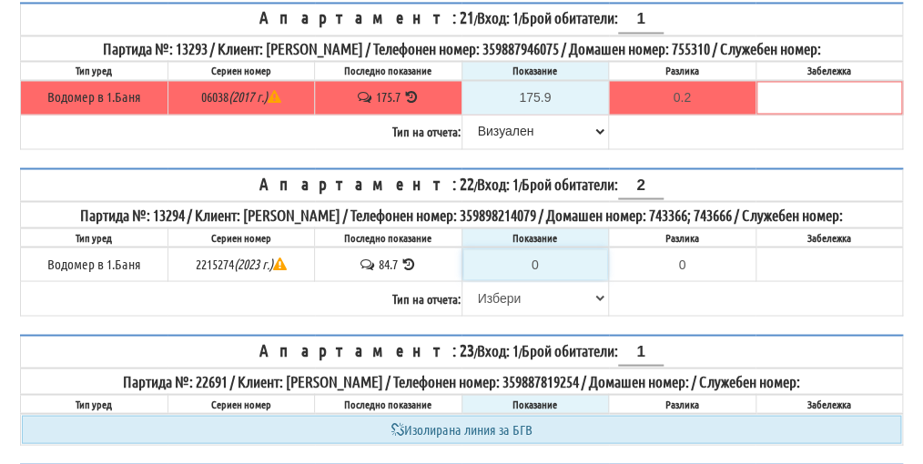
click at [552, 248] on input "0" at bounding box center [535, 263] width 145 height 31
type input "8"
type input "-76.700"
type input "84"
type input "-0.700"
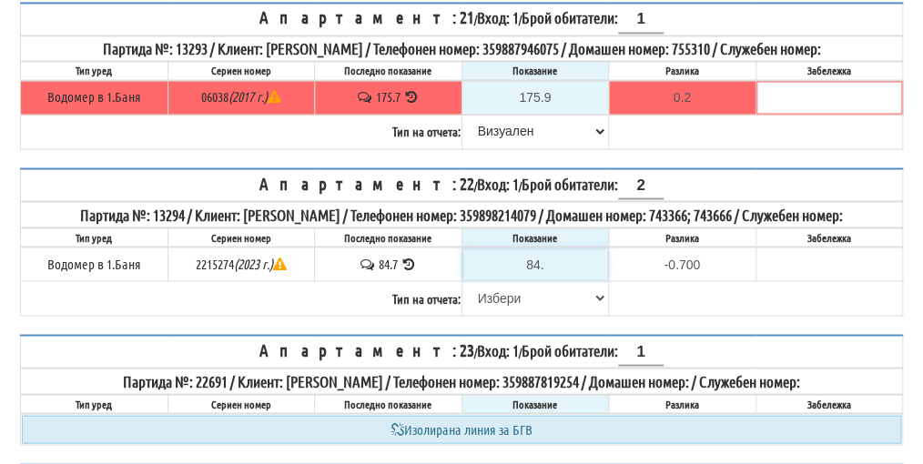
type input "84.8"
type input "0.1"
type input "84.8"
click at [501, 282] on select "[PERSON_NAME] Телефон Бележка Неосигурен достъп Самоотчет Служебно Дистанционен" at bounding box center [535, 297] width 145 height 31
select select "89c75930-9bfd-e511-80be-8d5a1dced85a"
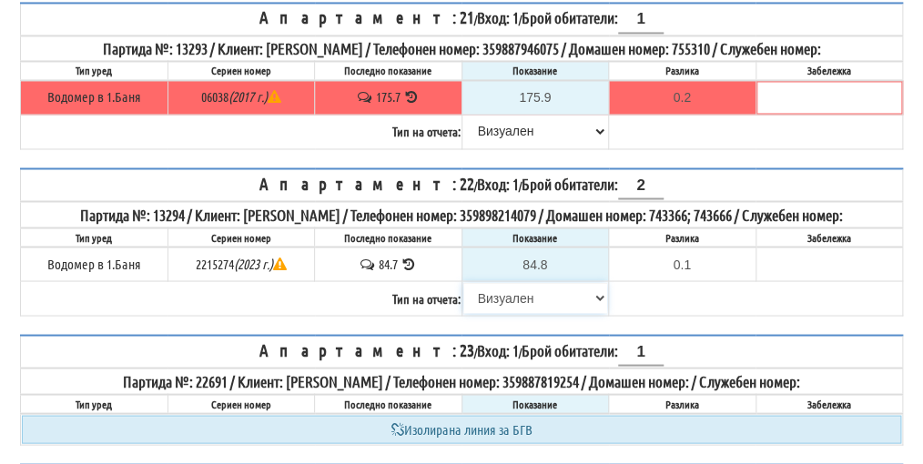
click at [463, 282] on select "[PERSON_NAME] Телефон Бележка Неосигурен достъп Самоотчет Служебно Дистанционен" at bounding box center [535, 297] width 145 height 31
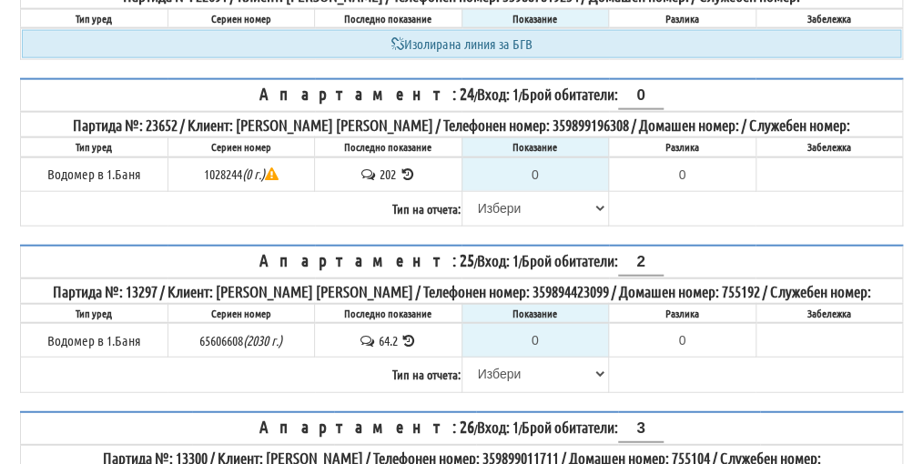
scroll to position [3731, 0]
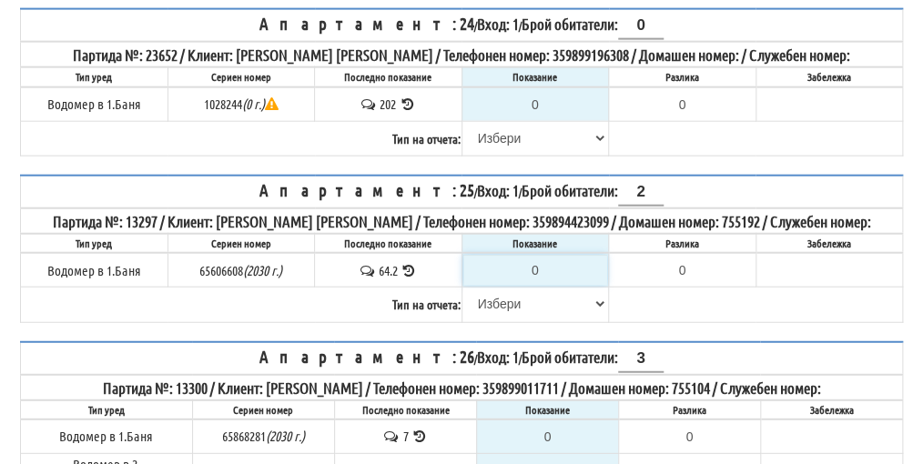
click at [544, 255] on input "0" at bounding box center [535, 270] width 145 height 31
type input "6"
type input "-58.200"
type input "65"
type input "0.800"
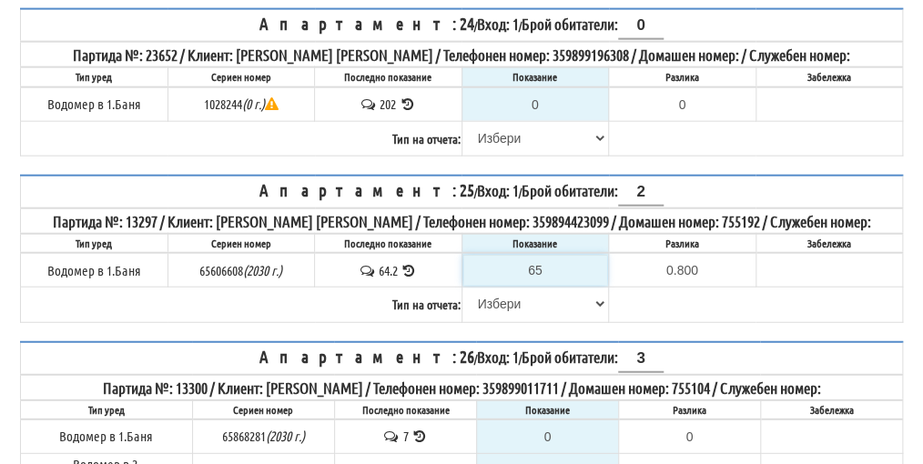
type input "65"
click at [512, 288] on select "[PERSON_NAME] Телефон Бележка Неосигурен достъп Самоотчет Служебно Дистанционен" at bounding box center [535, 303] width 145 height 31
select select "8ac75930-9bfd-e511-80be-8d5a1dced85a"
click at [463, 288] on select "[PERSON_NAME] Телефон Бележка Неосигурен достъп Самоотчет Служебно Дистанционен" at bounding box center [535, 303] width 145 height 31
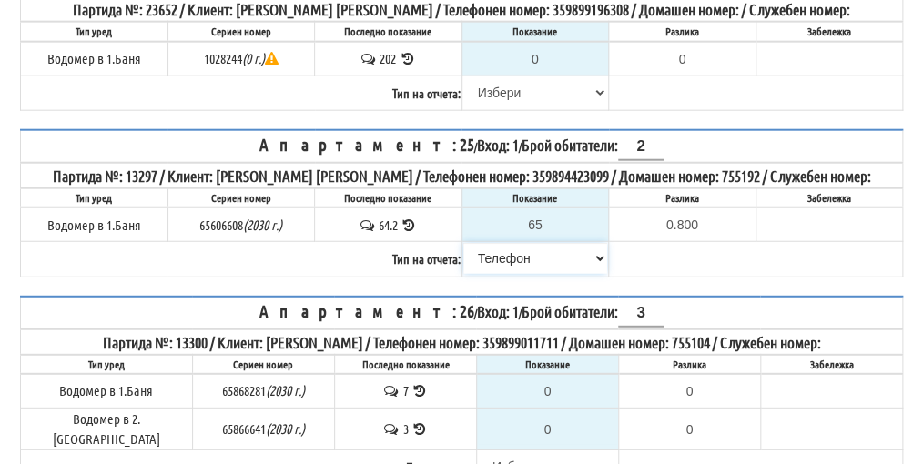
scroll to position [3822, 0]
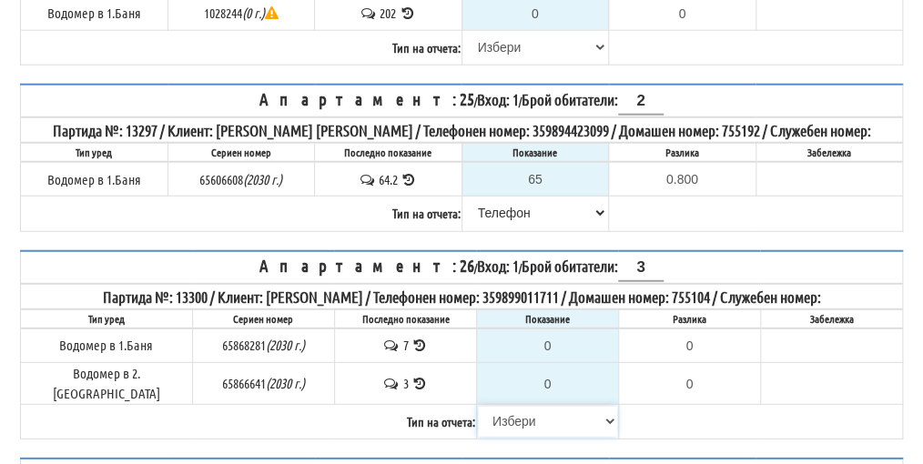
click at [502, 406] on select "[PERSON_NAME] Телефон Бележка Неосигурен достъп Самоотчет Служебно Дистанционен" at bounding box center [547, 421] width 139 height 31
select select "8cc75930-9bfd-e511-80be-8d5a1dced85a"
click at [478, 406] on select "[PERSON_NAME] Телефон Бележка Неосигурен достъп Самоотчет Служебно Дистанционен" at bounding box center [547, 421] width 139 height 31
type input "7"
type input "0.000"
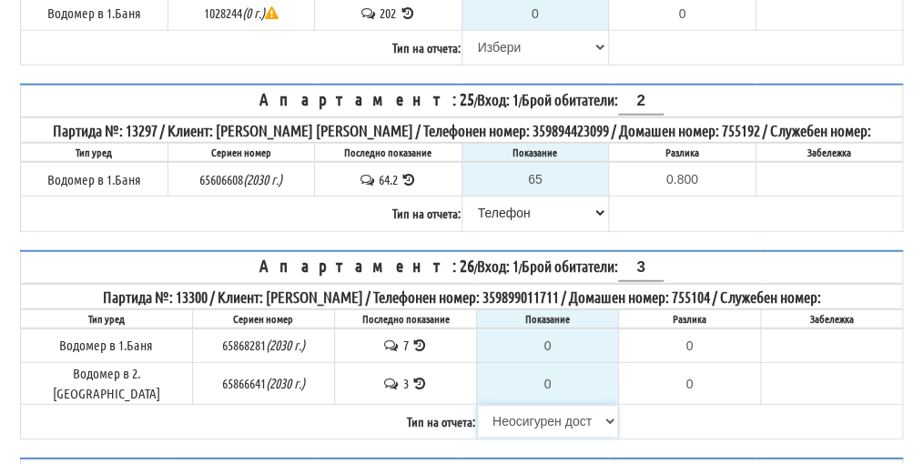
type input "3"
type input "0.000"
click at [499, 406] on select "[PERSON_NAME] Телефон Бележка Неосигурен достъп Самоотчет Служебно Дистанционен" at bounding box center [547, 421] width 139 height 31
select select "8ac75930-9bfd-e511-80be-8d5a1dced85a"
click at [478, 406] on select "[PERSON_NAME] Телефон Бележка Неосигурен достъп Самоотчет Служебно Дистанционен" at bounding box center [547, 421] width 139 height 31
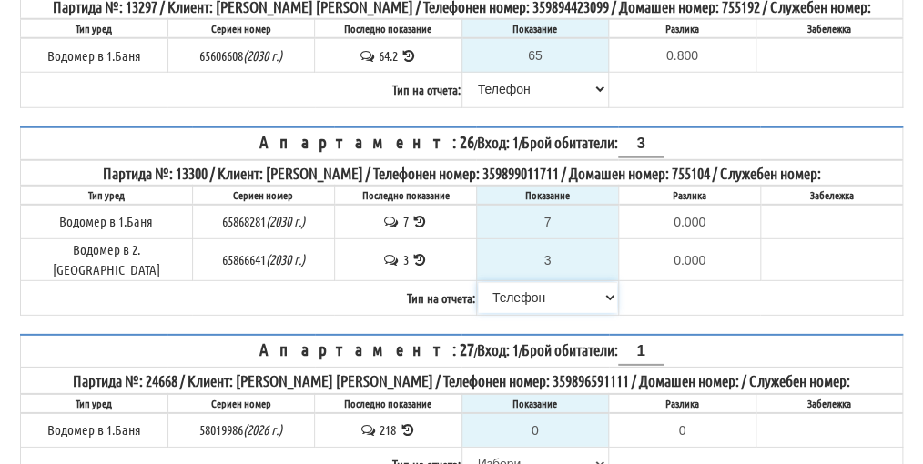
scroll to position [4004, 0]
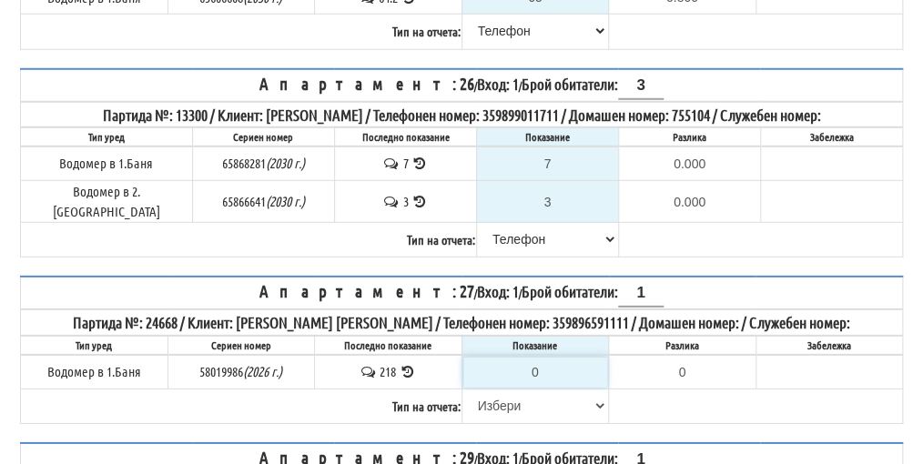
click at [547, 357] on input "0" at bounding box center [535, 372] width 145 height 31
type input "2"
type input "-216.000"
type input "21"
type input "-197.000"
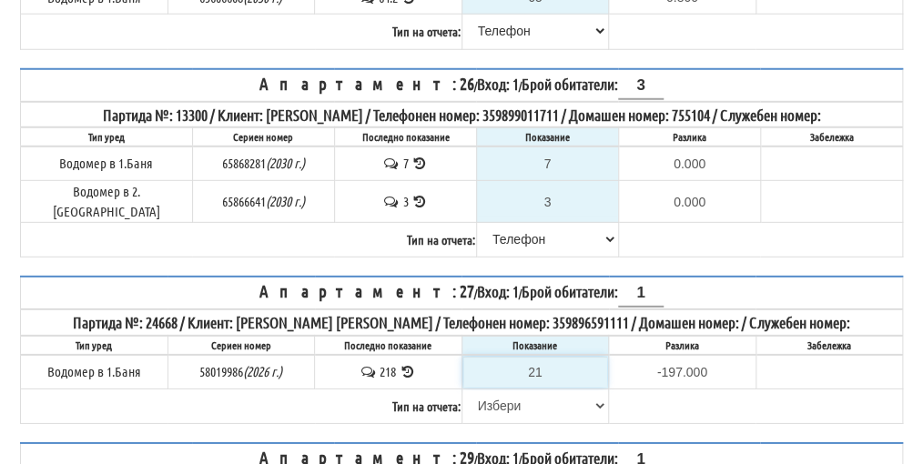
type input "219"
type input "1.000"
type input "219.7"
type input "1.700"
type input "219.7"
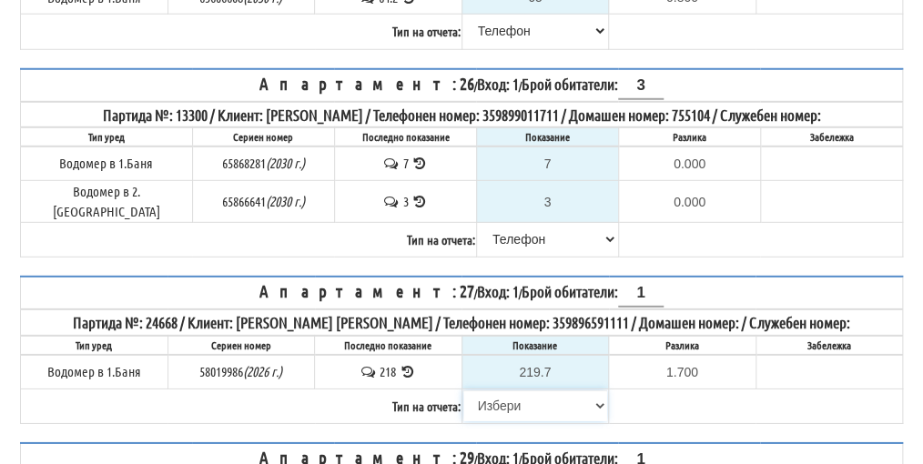
click at [497, 390] on select "[PERSON_NAME] Телефон Бележка Неосигурен достъп Самоотчет Служебно Дистанционен" at bounding box center [535, 405] width 145 height 31
select select "89c75930-9bfd-e511-80be-8d5a1dced85a"
click at [463, 390] on select "[PERSON_NAME] Телефон Бележка Неосигурен достъп Самоотчет Служебно Дистанционен" at bounding box center [535, 405] width 145 height 31
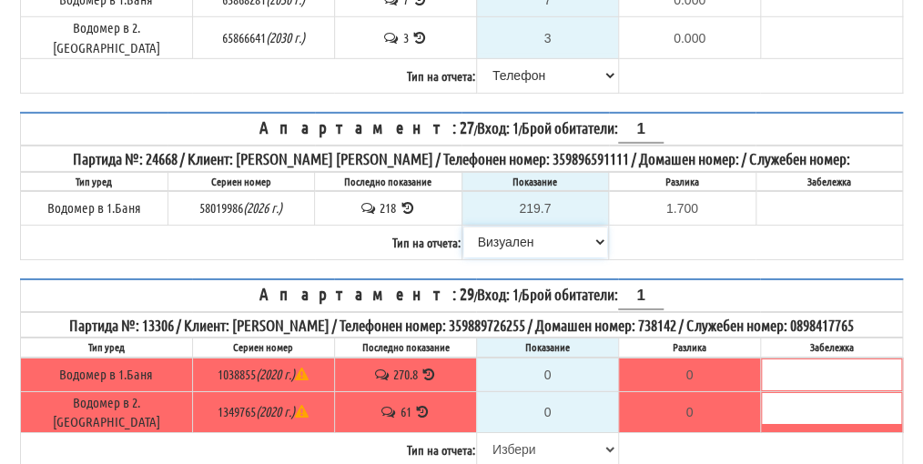
scroll to position [4186, 0]
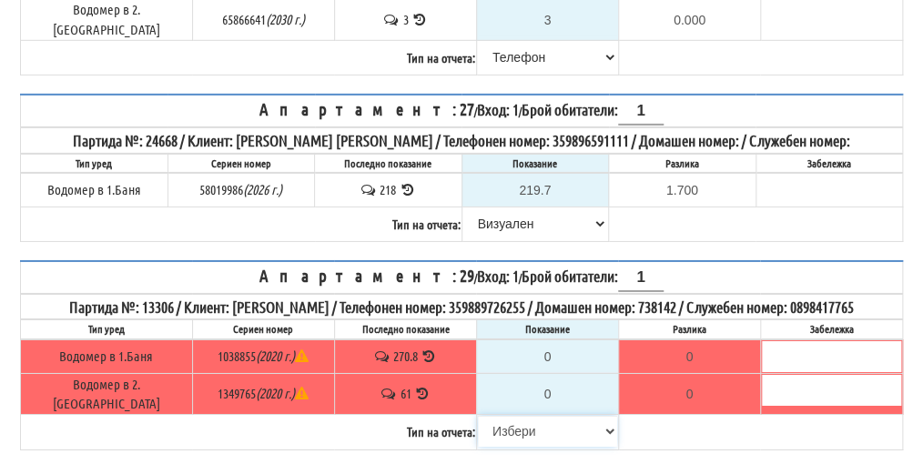
click at [502, 416] on select "[PERSON_NAME] Телефон Бележка Неосигурен достъп Самоотчет Служебно Дистанционен" at bounding box center [547, 431] width 139 height 31
select select "8cc75930-9bfd-e511-80be-8d5a1dced85a"
click at [478, 416] on select "[PERSON_NAME] Телефон Бележка Неосигурен достъп Самоотчет Служебно Дистанционен" at bounding box center [547, 431] width 139 height 31
type input "270.8"
type input "0.0"
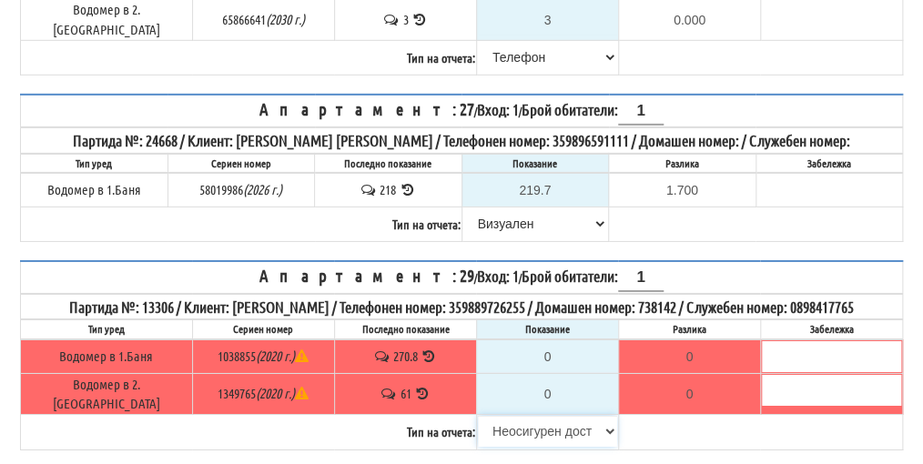
type input "61"
type input "0.000"
click at [500, 416] on select "[PERSON_NAME] Телефон Бележка Неосигурен достъп Самоотчет Служебно Дистанционен" at bounding box center [547, 431] width 139 height 31
select select "89c75930-9bfd-e511-80be-8d5a1dced85a"
click at [478, 416] on select "[PERSON_NAME] Телефон Бележка Неосигурен достъп Самоотчет Служебно Дистанционен" at bounding box center [547, 431] width 139 height 31
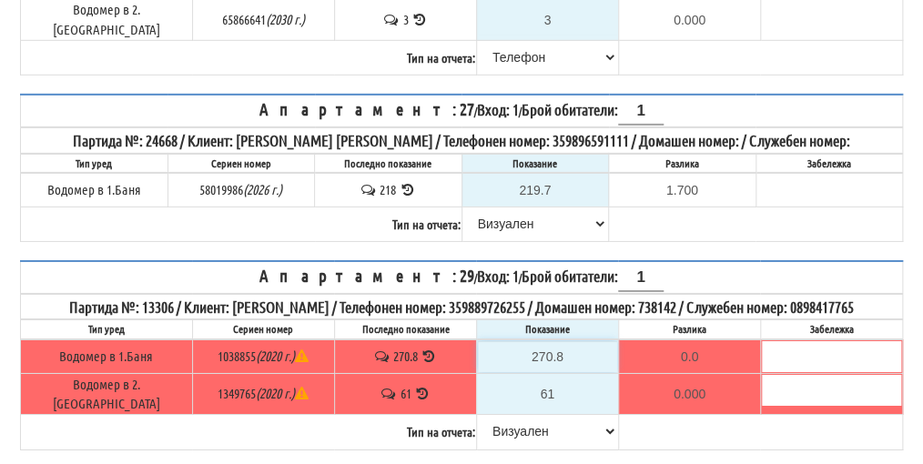
click at [563, 341] on input "270.8" at bounding box center [547, 356] width 139 height 31
click at [560, 341] on input "270.8" at bounding box center [547, 356] width 139 height 31
type input "27.8"
type input "-243.0"
type input "271.8"
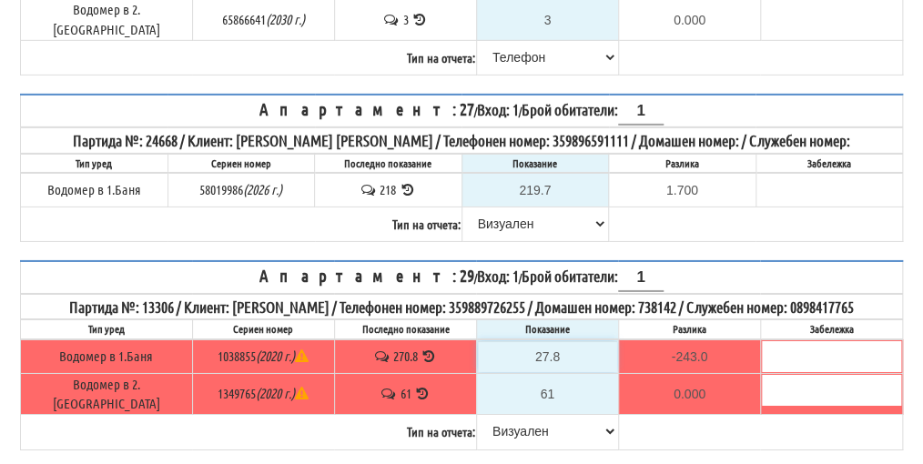
type input "1.0"
type input "271."
type input "0.200"
type input "271.1"
type input "0.3"
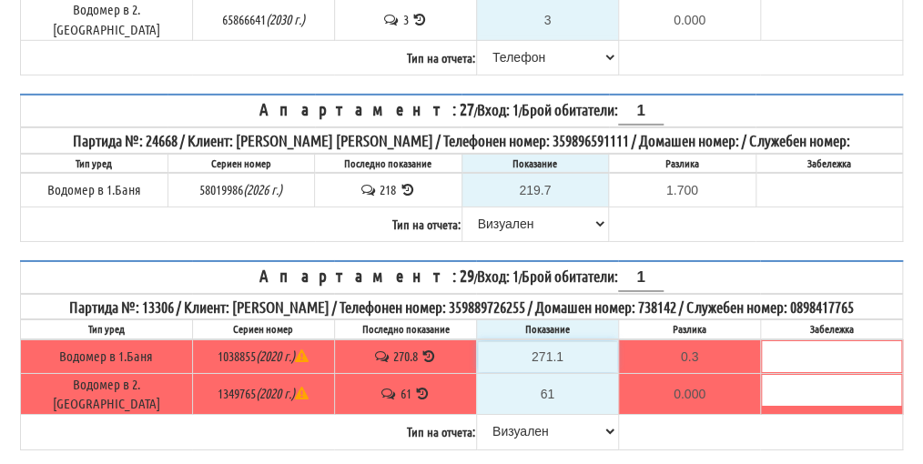
type input "271.1"
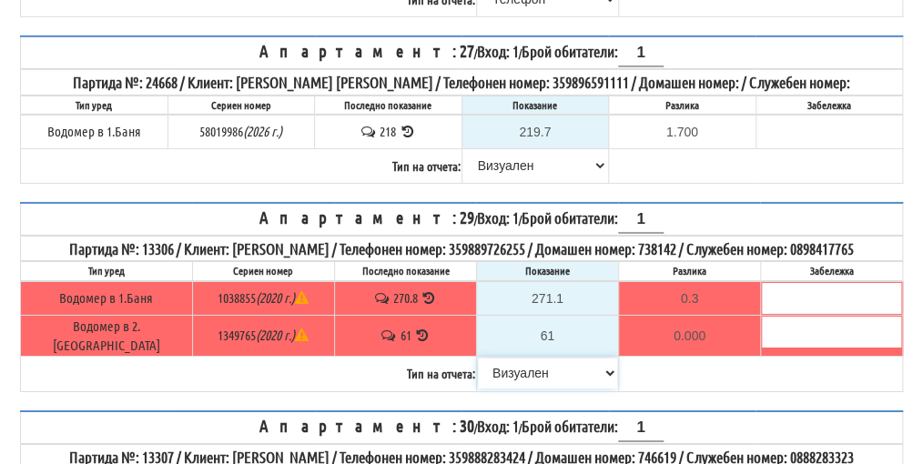
scroll to position [4277, 0]
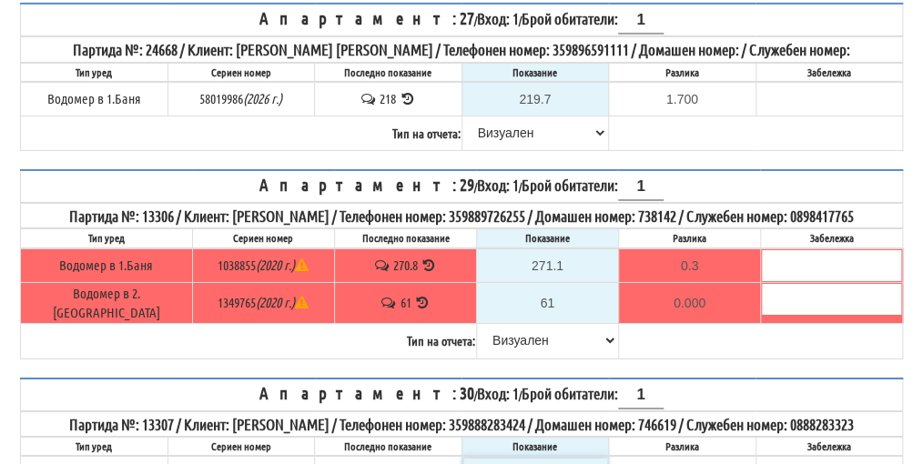
click at [550, 458] on input "0" at bounding box center [535, 473] width 145 height 31
type input "7"
type input "-64.200"
type input "71"
type input "-0.200"
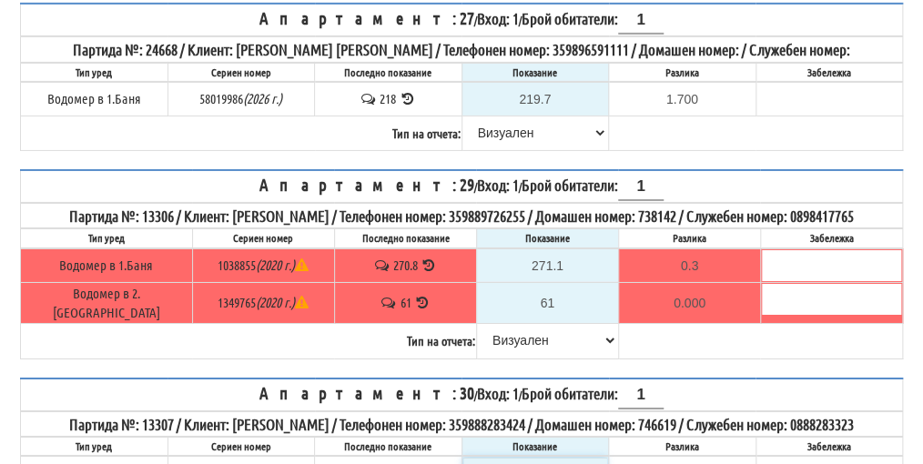
type input "710"
type input "638.800"
type input "71"
type input "-0.200"
type input "71.5"
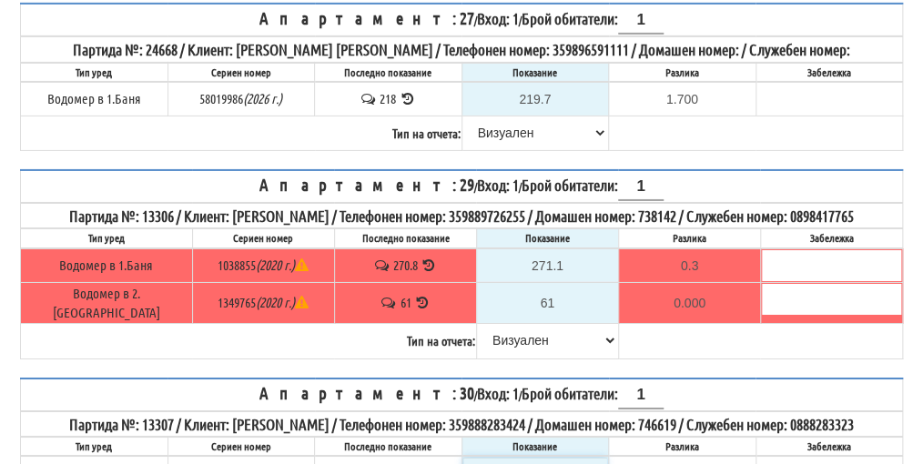
type input "0.3"
type input "71.5"
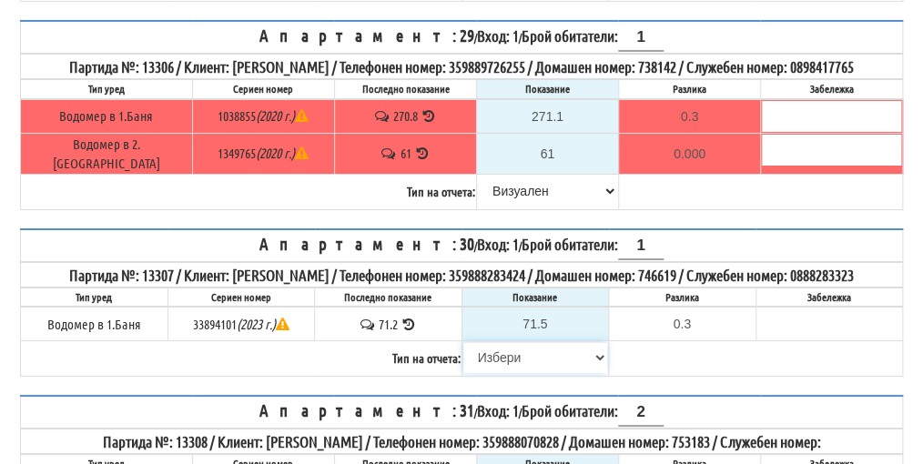
scroll to position [4458, 0]
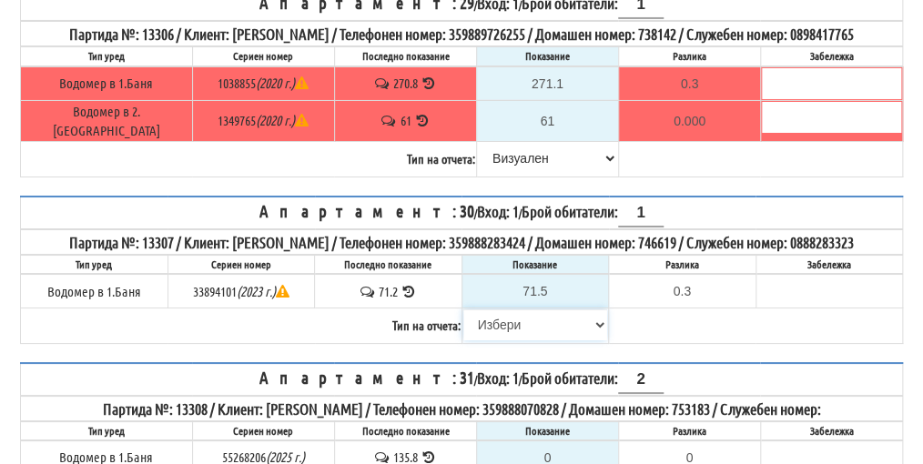
click at [498, 309] on select "[PERSON_NAME] Телефон Бележка Неосигурен достъп Самоотчет Служебно Дистанционен" at bounding box center [535, 324] width 145 height 31
select select "89c75930-9bfd-e511-80be-8d5a1dced85a"
click at [463, 309] on select "[PERSON_NAME] Телефон Бележка Неосигурен достъп Самоотчет Служебно Дистанционен" at bounding box center [535, 324] width 145 height 31
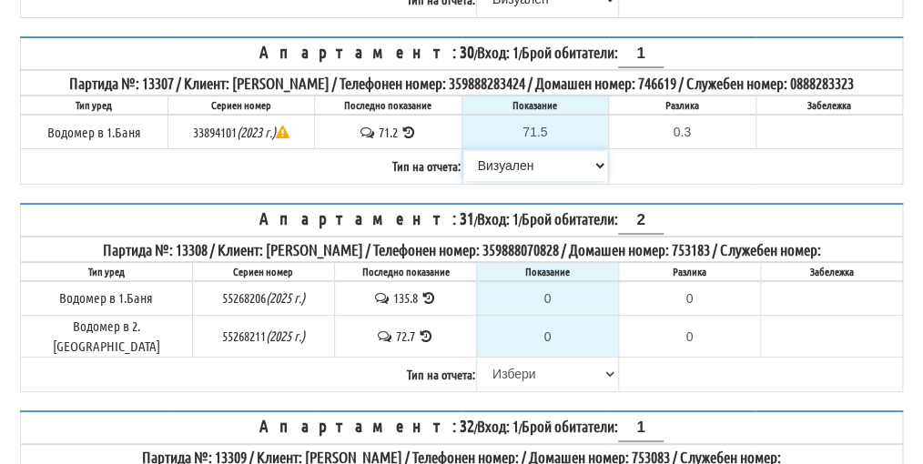
scroll to position [4640, 0]
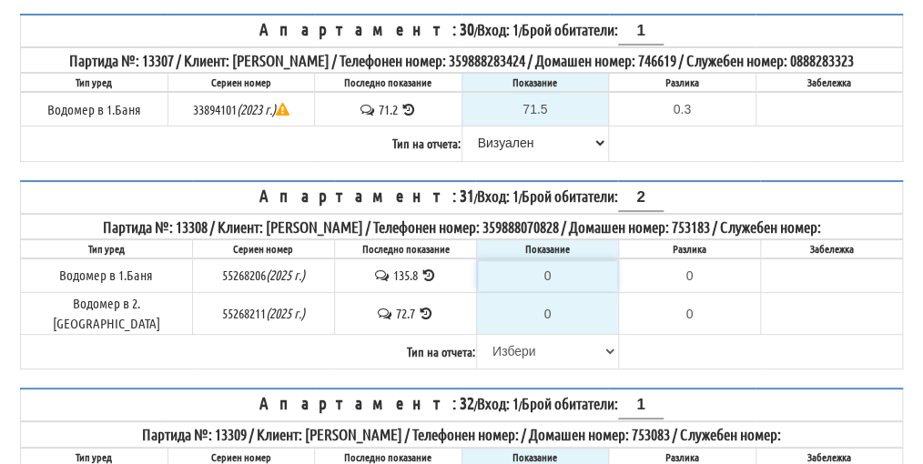
click at [545, 260] on input "0" at bounding box center [547, 275] width 139 height 31
click at [507, 336] on select "[PERSON_NAME] Телефон Бележка Неосигурен достъп Самоотчет Служебно Дистанционен" at bounding box center [547, 351] width 139 height 31
select select "89c75930-9bfd-e511-80be-8d5a1dced85a"
click at [478, 336] on select "[PERSON_NAME] Телефон Бележка Неосигурен достъп Самоотчет Служебно Дистанционен" at bounding box center [547, 351] width 139 height 31
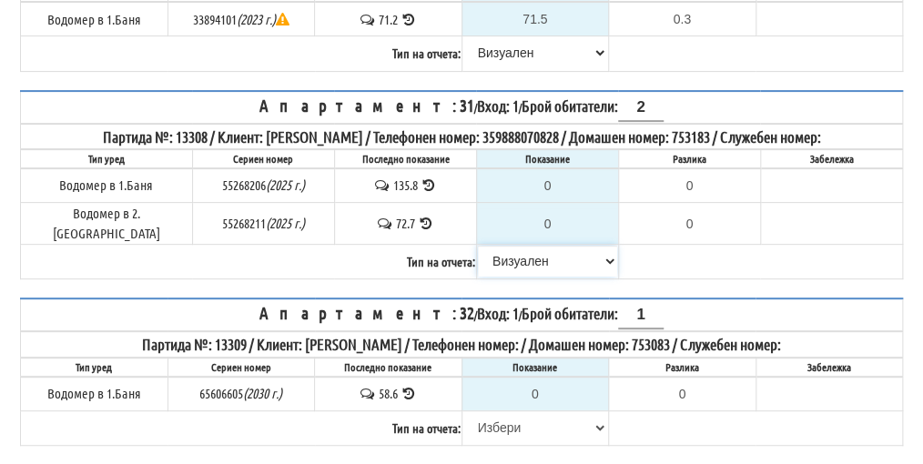
scroll to position [4731, 0]
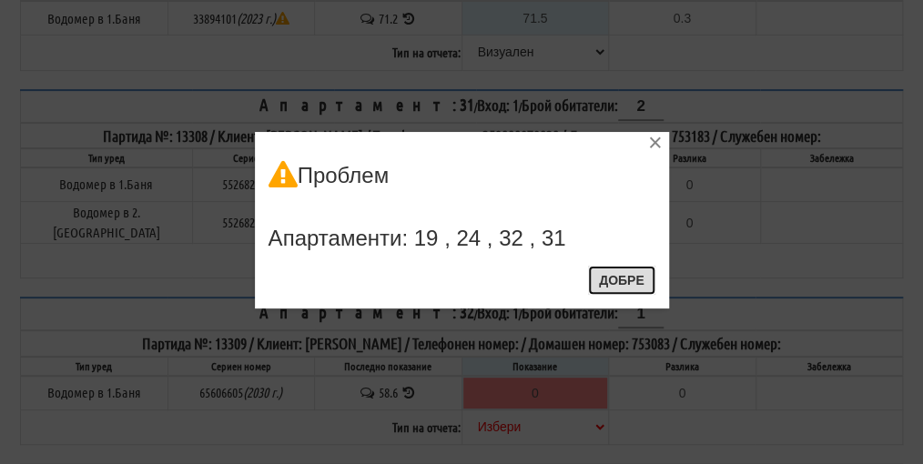
click at [630, 279] on button "Добре" at bounding box center [621, 280] width 67 height 29
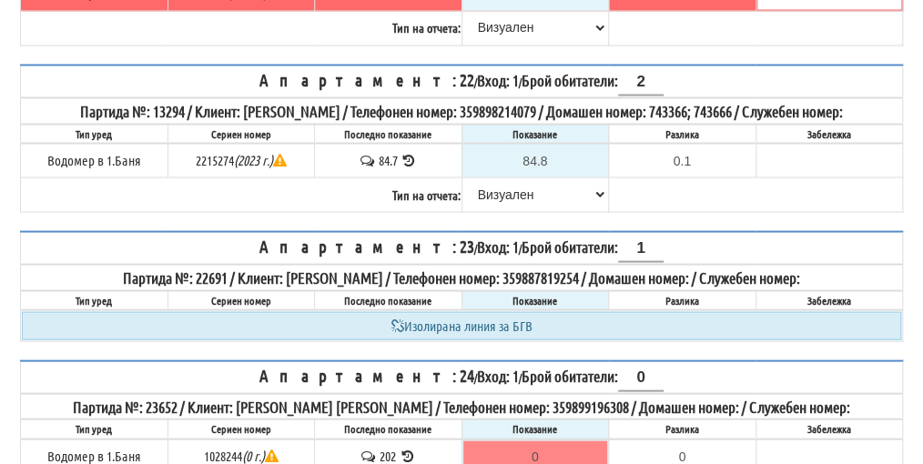
scroll to position [3549, 0]
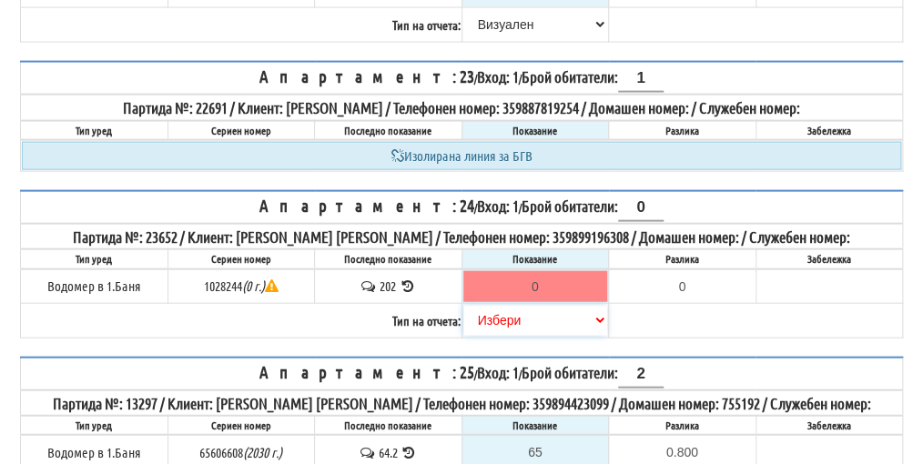
click at [511, 305] on select "[PERSON_NAME] Телефон Бележка Неосигурен достъп Самоотчет Служебно Дистанционен" at bounding box center [535, 320] width 145 height 31
select select "89c75930-9bfd-e511-80be-8d5a1dced85a"
click at [463, 305] on select "[PERSON_NAME] Телефон Бележка Неосигурен достъп Самоотчет Служебно Дистанционен" at bounding box center [535, 320] width 145 height 31
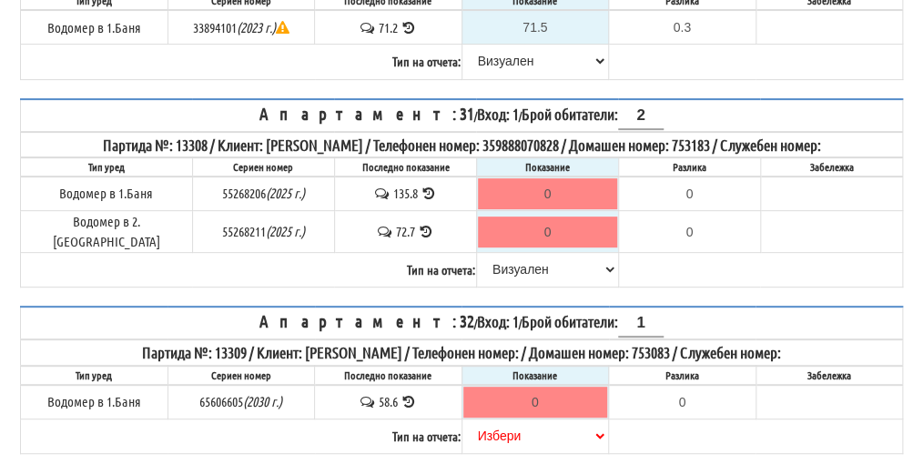
scroll to position [4731, 0]
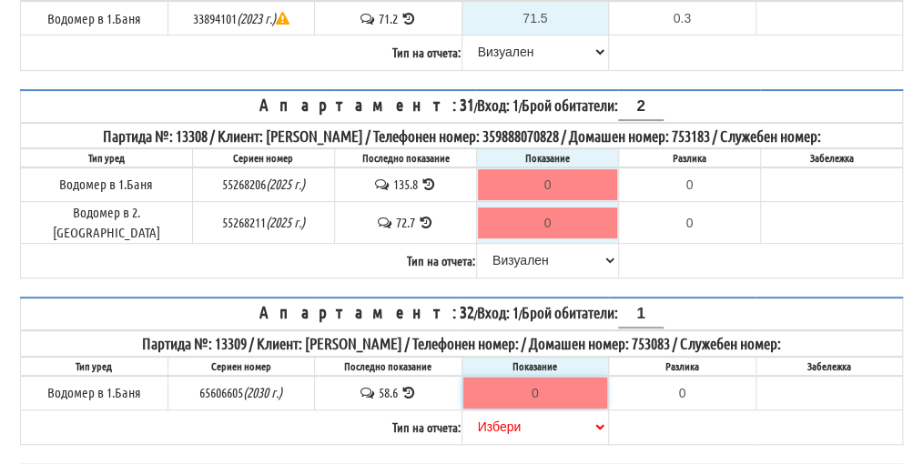
click at [552, 378] on input "0" at bounding box center [535, 393] width 145 height 31
type input "5"
type input "-53.600"
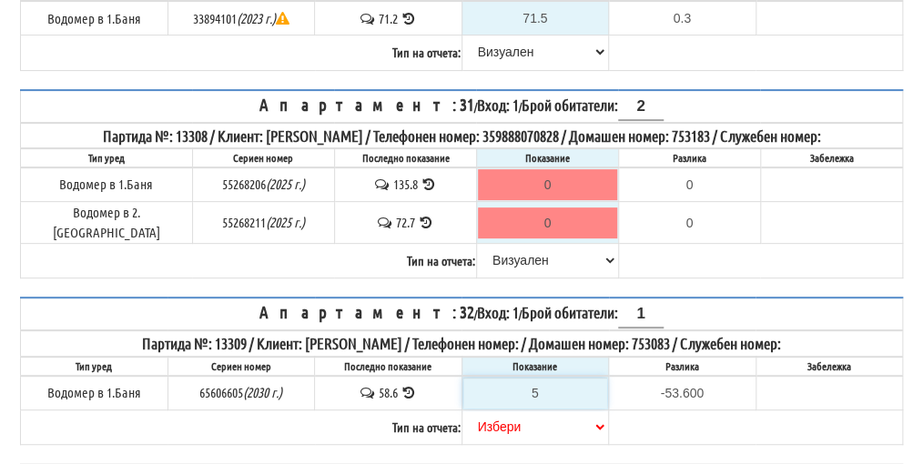
type input "59"
type input "0.400"
type input "59.5"
type input "0.9"
type input "59.5"
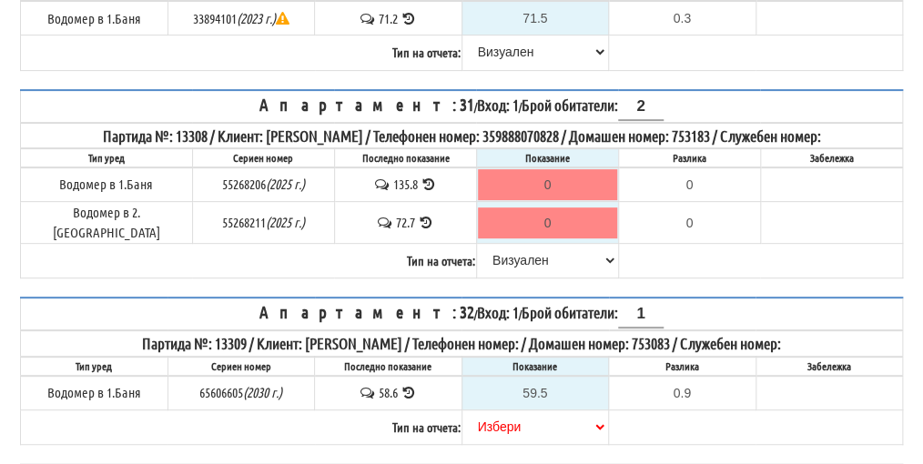
drag, startPoint x: 849, startPoint y: 402, endPoint x: 828, endPoint y: 404, distance: 21.0
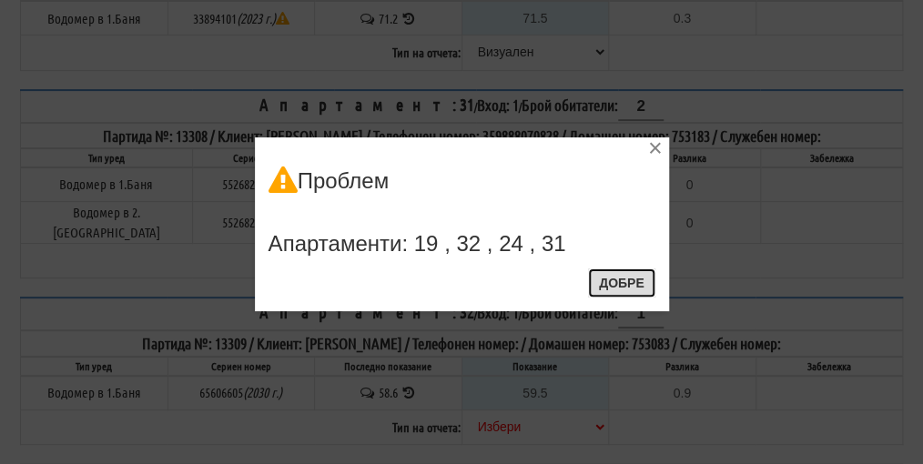
click at [627, 278] on button "Добре" at bounding box center [621, 282] width 67 height 29
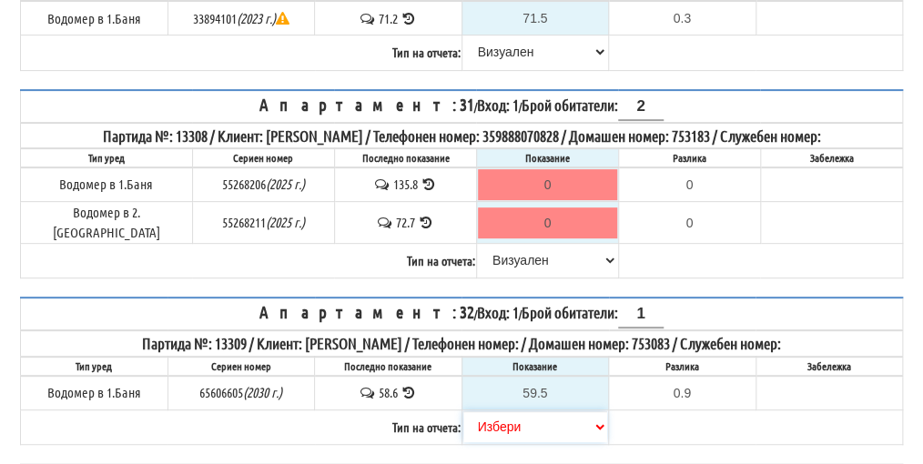
click at [496, 411] on select "[PERSON_NAME] Телефон Бележка Неосигурен достъп Самоотчет Служебно Дистанционен" at bounding box center [535, 426] width 145 height 31
select select "89c75930-9bfd-e511-80be-8d5a1dced85a"
click at [463, 411] on select "[PERSON_NAME] Телефон Бележка Неосигурен достъп Самоотчет Служебно Дистанционен" at bounding box center [535, 426] width 145 height 31
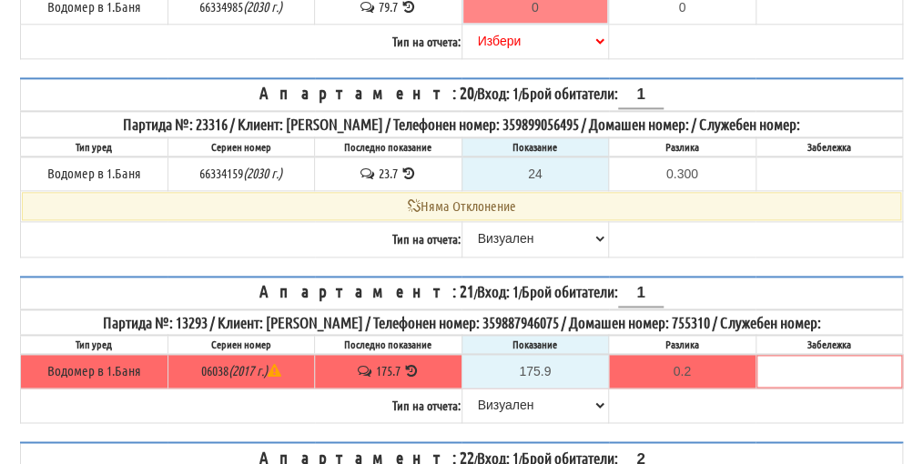
scroll to position [2730, 0]
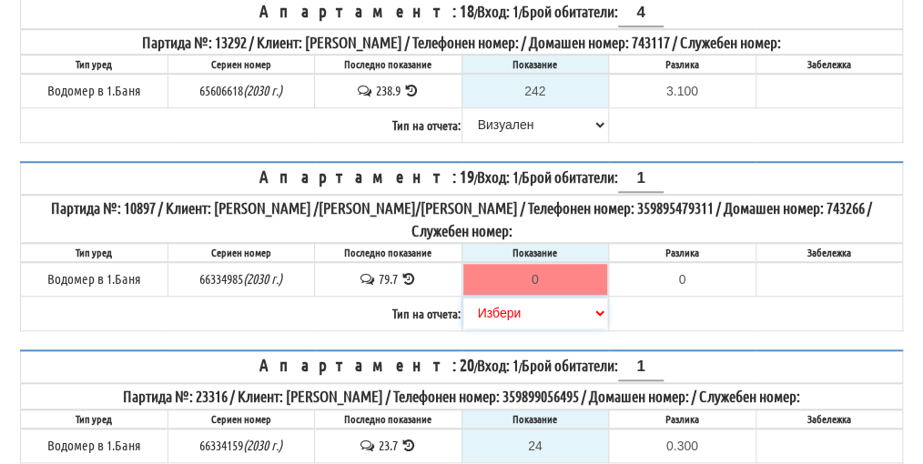
click at [493, 298] on select "[PERSON_NAME] Телефон Бележка Неосигурен достъп Самоотчет Служебно Дистанционен" at bounding box center [535, 313] width 145 height 31
select select "89c75930-9bfd-e511-80be-8d5a1dced85a"
click at [463, 298] on select "[PERSON_NAME] Телефон Бележка Неосигурен достъп Самоотчет Служебно Дистанционен" at bounding box center [535, 313] width 145 height 31
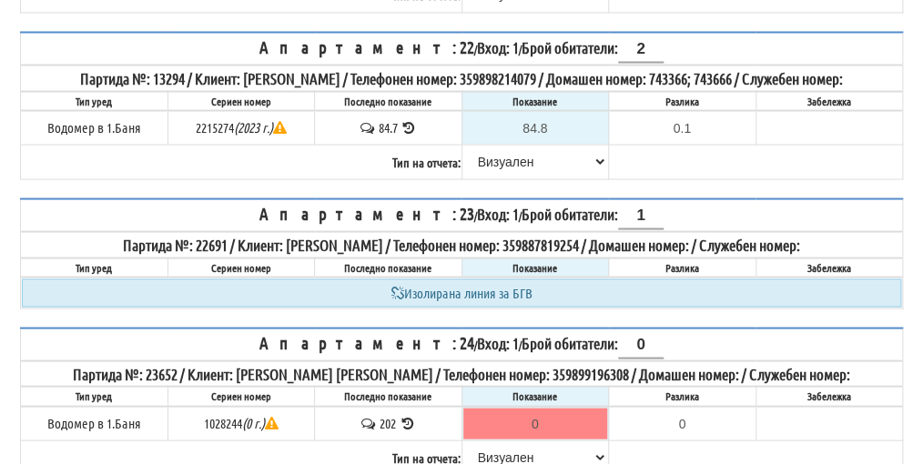
scroll to position [3458, 0]
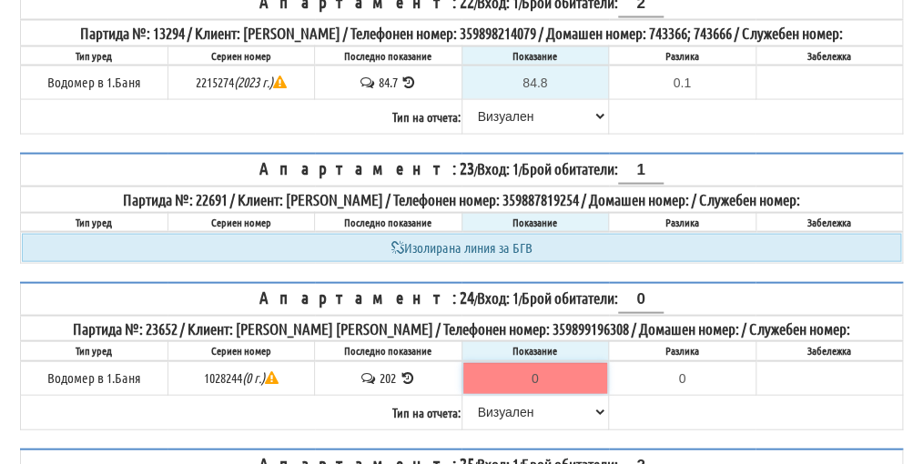
click at [548, 362] on input "0" at bounding box center [535, 377] width 145 height 31
type input "2"
type input "-200.000"
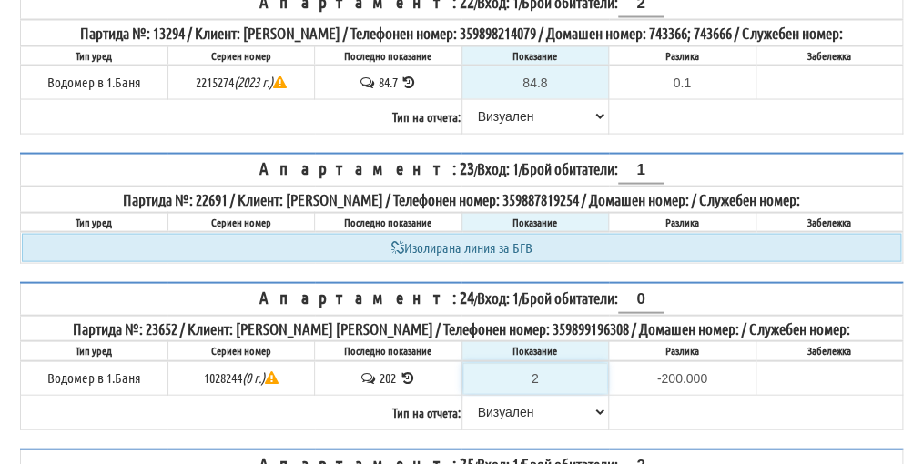
type input "20"
type input "-182.000"
type input "203"
type input "1.000"
type input "203.8"
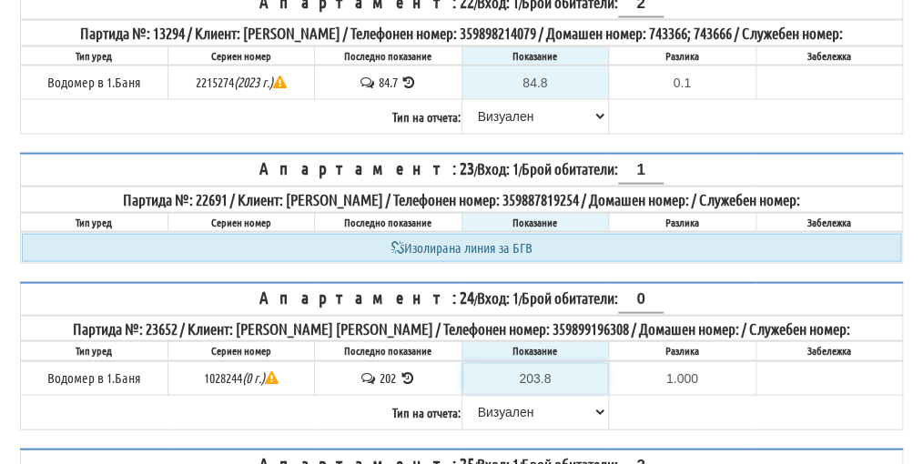
type input "1.800"
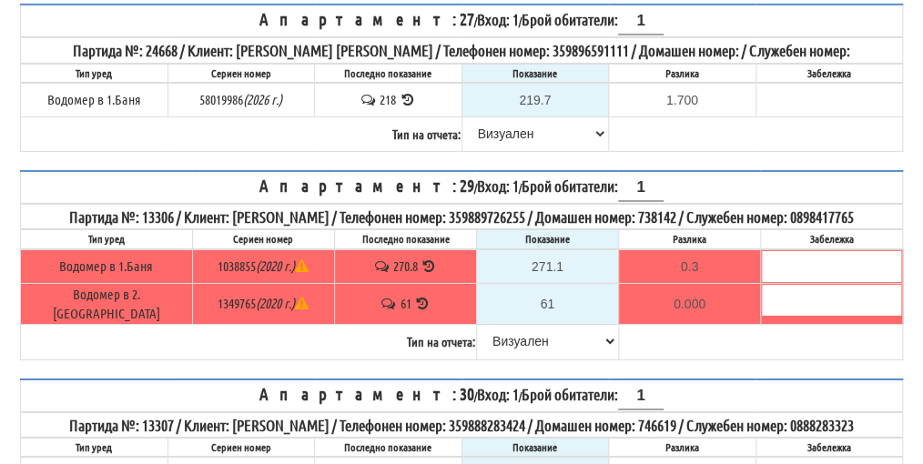
scroll to position [4640, 0]
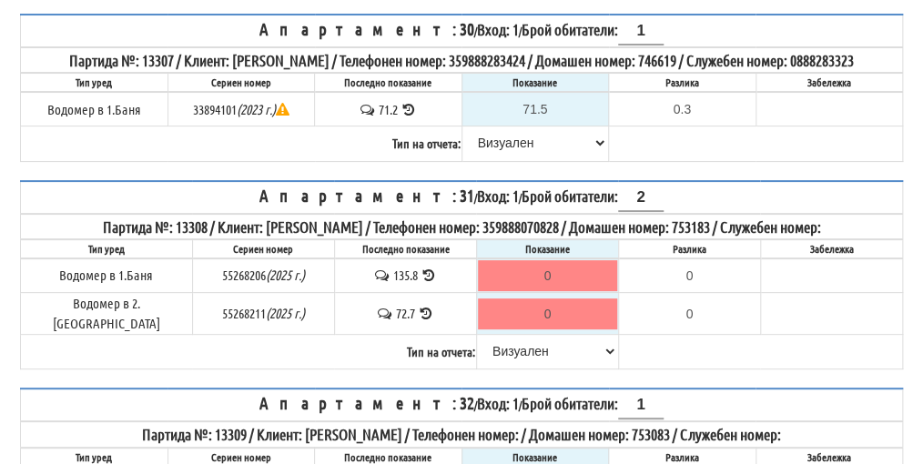
type input "203.8"
click at [541, 298] on input "0" at bounding box center [547, 313] width 139 height 31
type input "7"
type input "-65.700"
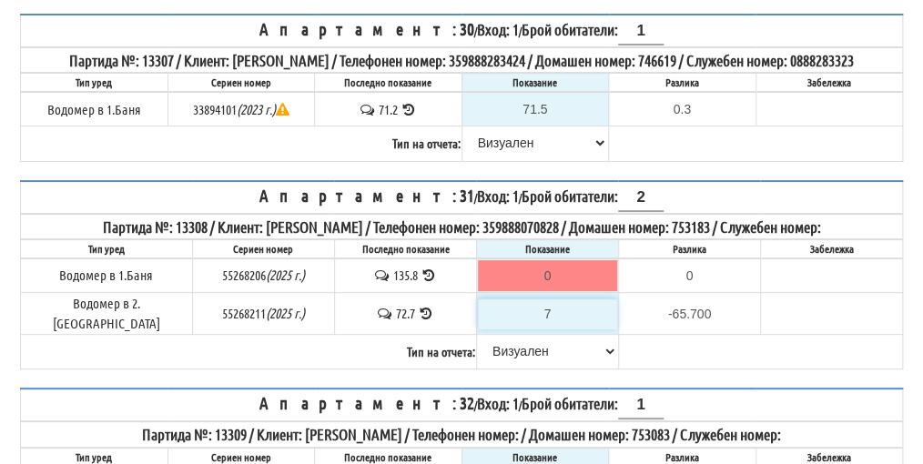
type input "74"
click at [540, 260] on input "0" at bounding box center [547, 275] width 139 height 31
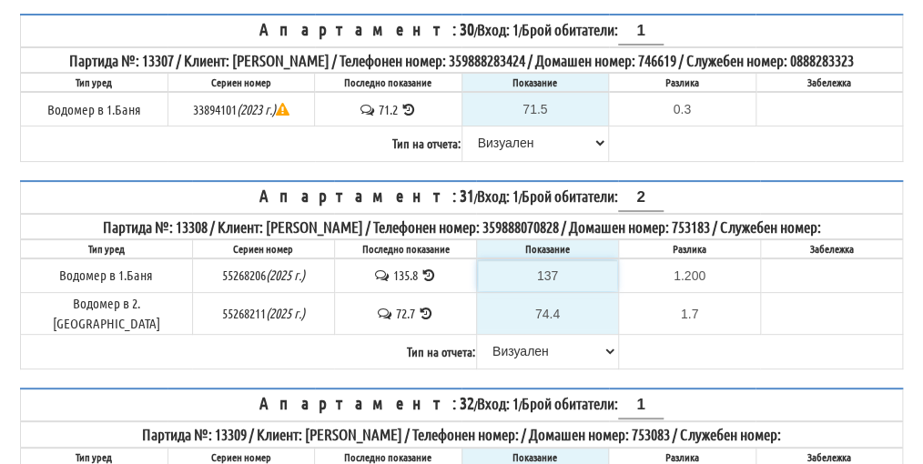
scroll to position [4549, 0]
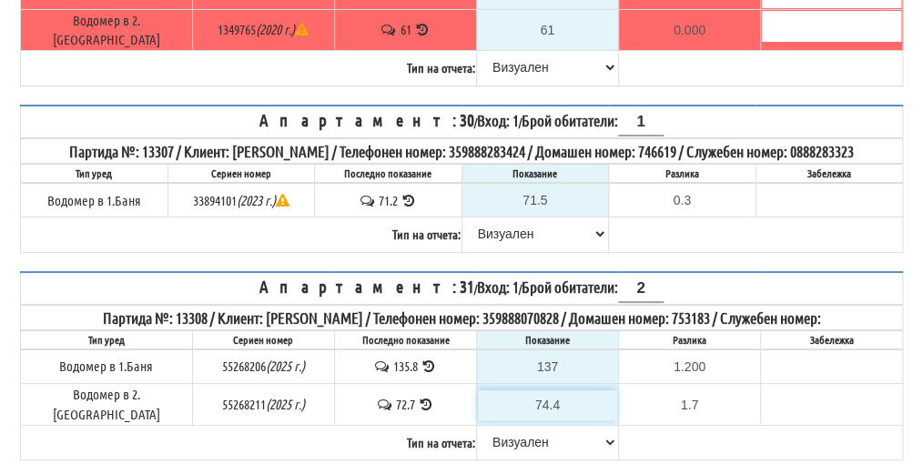
click at [552, 389] on input "74.4" at bounding box center [547, 404] width 139 height 31
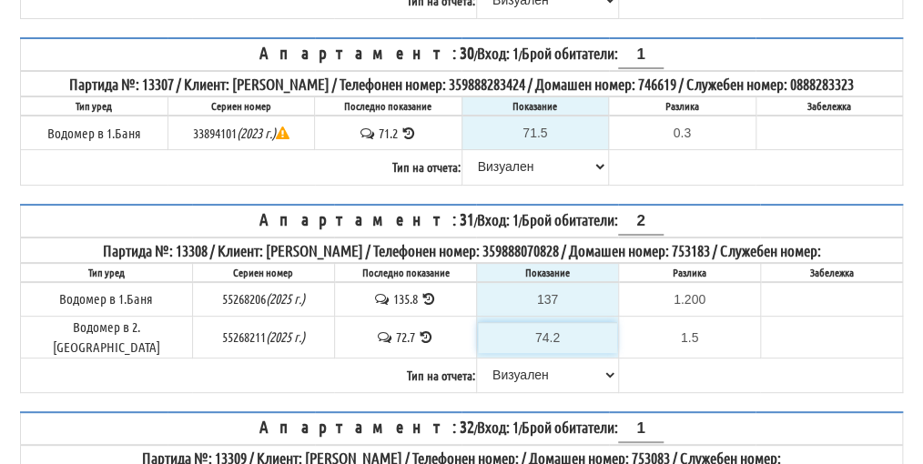
scroll to position [4731, 0]
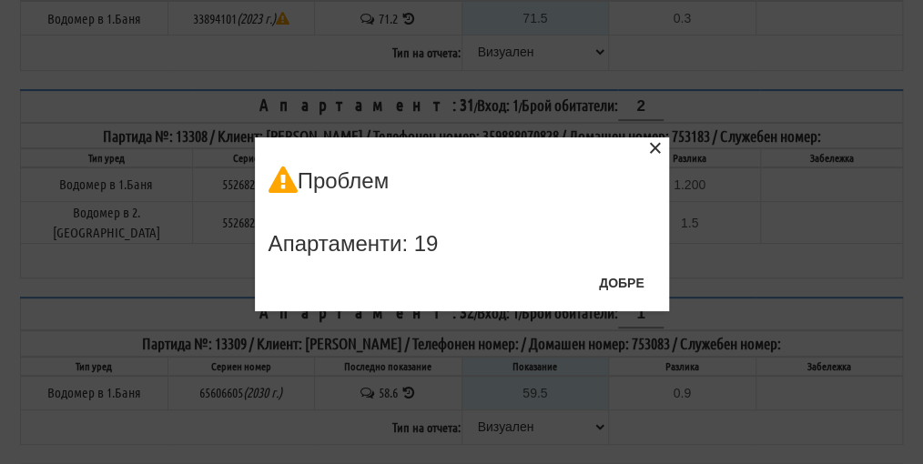
click at [654, 146] on div "×" at bounding box center [655, 151] width 18 height 18
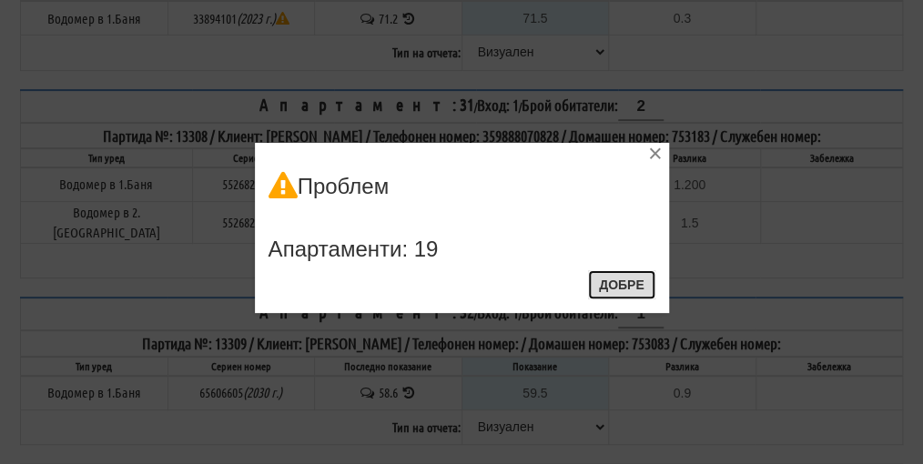
click at [611, 280] on button "Добре" at bounding box center [621, 284] width 67 height 29
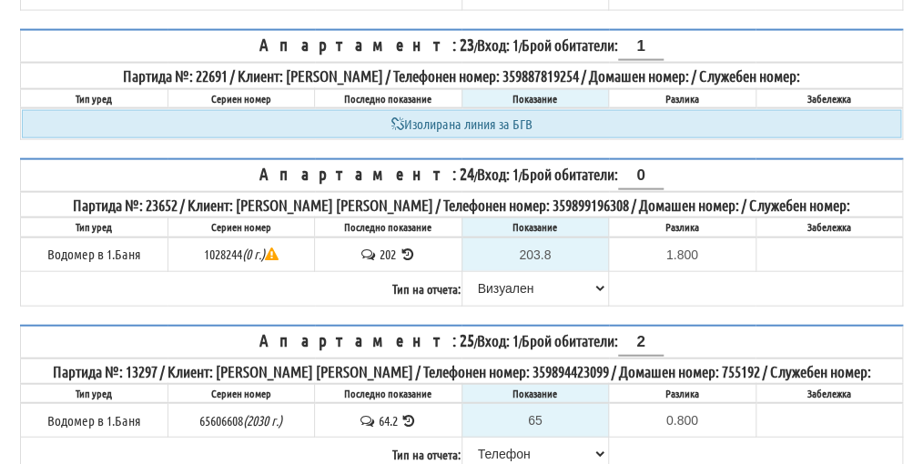
scroll to position [3549, 0]
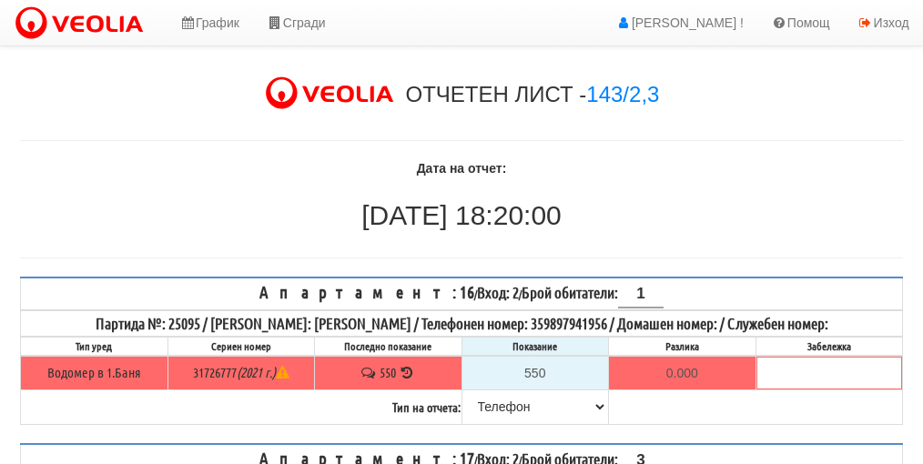
select select "8ac75930-9bfd-e511-80be-8d5a1dced85a"
select select "89c75930-9bfd-e511-80be-8d5a1dced85a"
select select "8ac75930-9bfd-e511-80be-8d5a1dced85a"
select select "89c75930-9bfd-e511-80be-8d5a1dced85a"
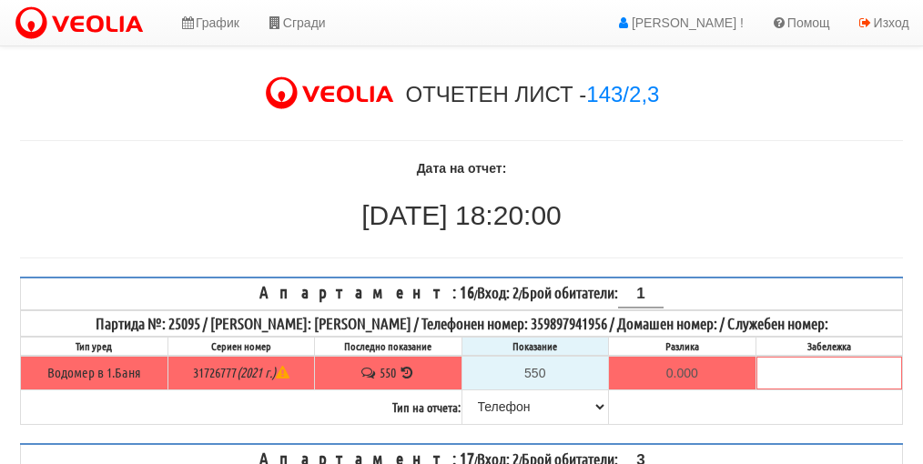
select select "89c75930-9bfd-e511-80be-8d5a1dced85a"
select select "8ac75930-9bfd-e511-80be-8d5a1dced85a"
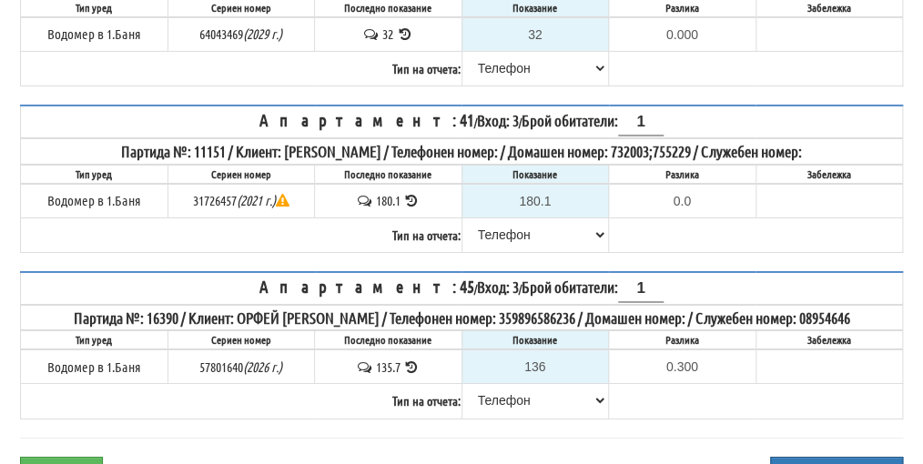
scroll to position [2111, 0]
